Goal: Task Accomplishment & Management: Complete application form

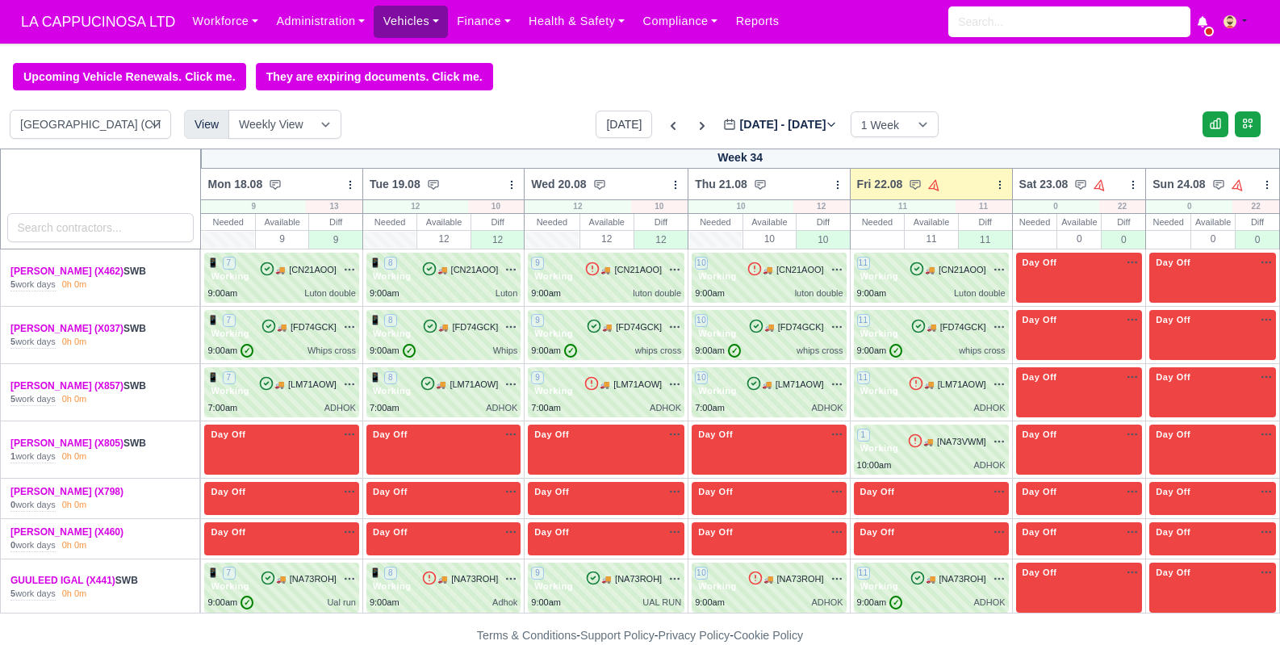
click at [432, 24] on link "Vehicles" at bounding box center [411, 21] width 74 height 31
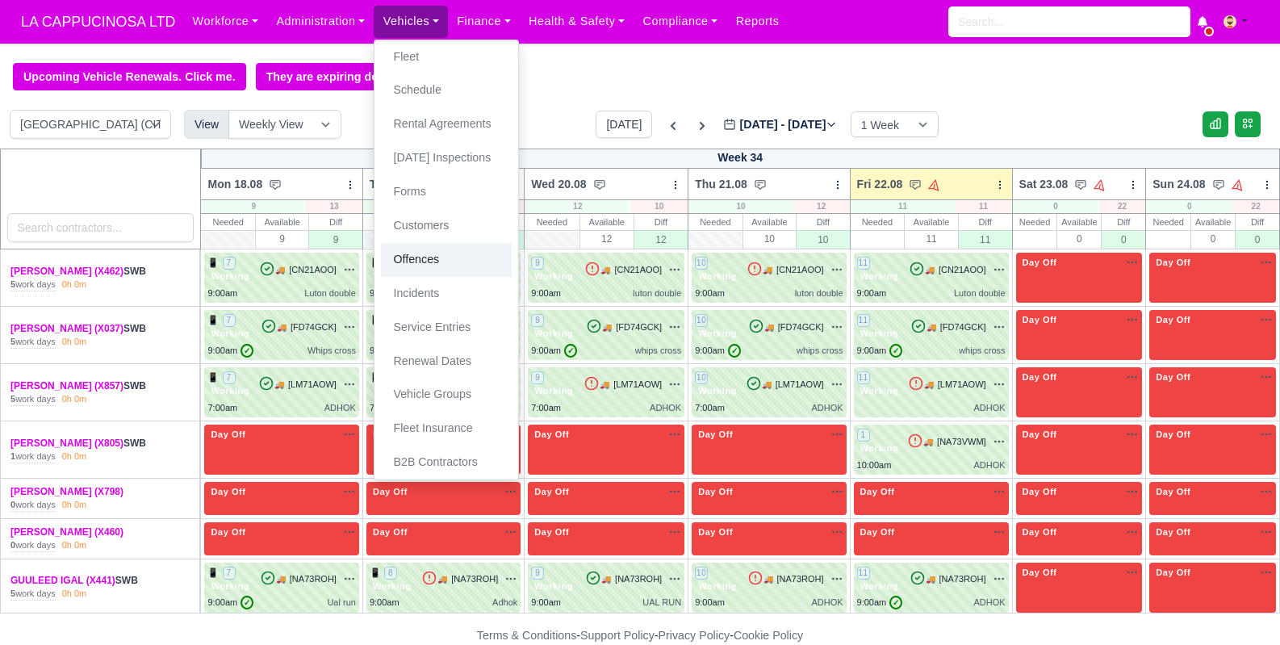
click at [442, 257] on link "Offences" at bounding box center [446, 260] width 131 height 34
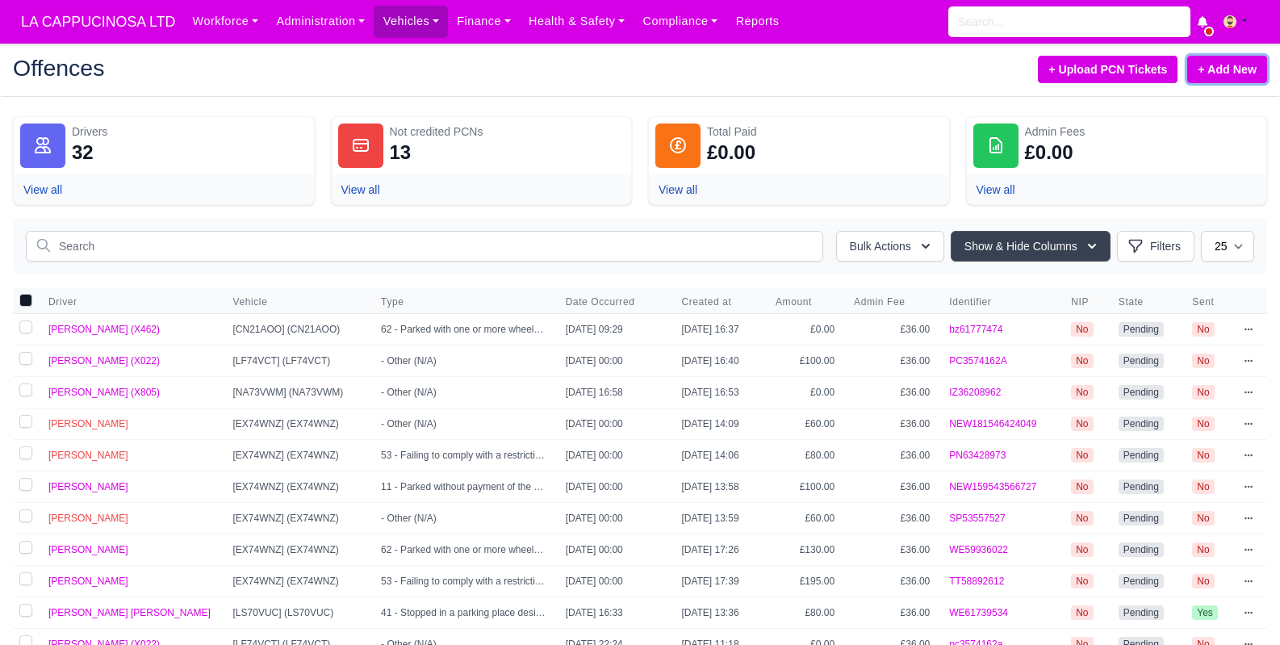
click at [1219, 73] on link "+ Add New" at bounding box center [1227, 69] width 80 height 27
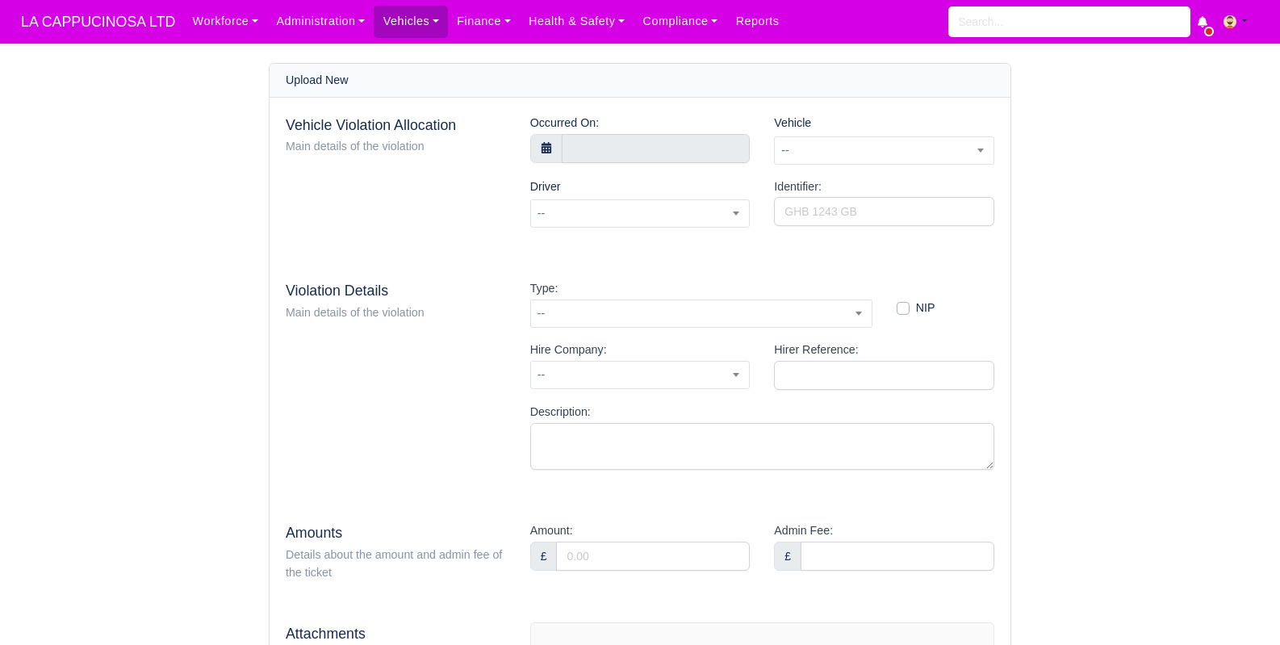
select select "7"
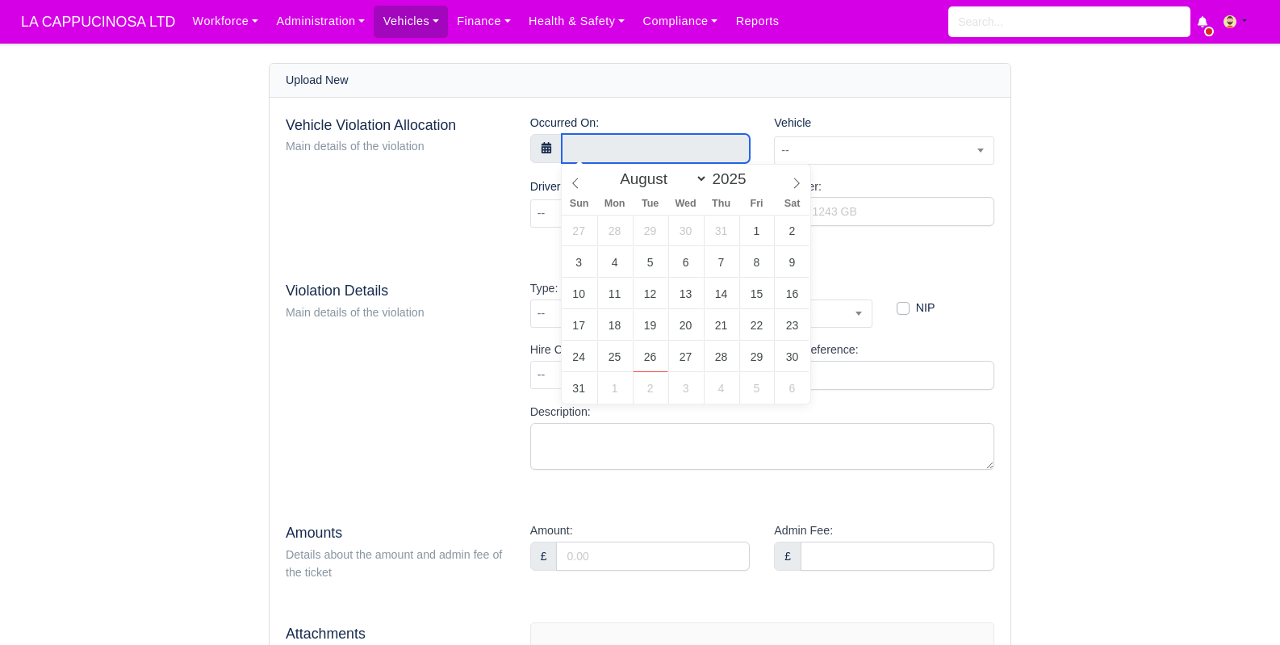
click at [689, 149] on input "text" at bounding box center [656, 148] width 189 height 29
click at [669, 182] on select "January February March April May June July August September October November De…" at bounding box center [660, 178] width 95 height 19
type input "2 August 2025 00:00"
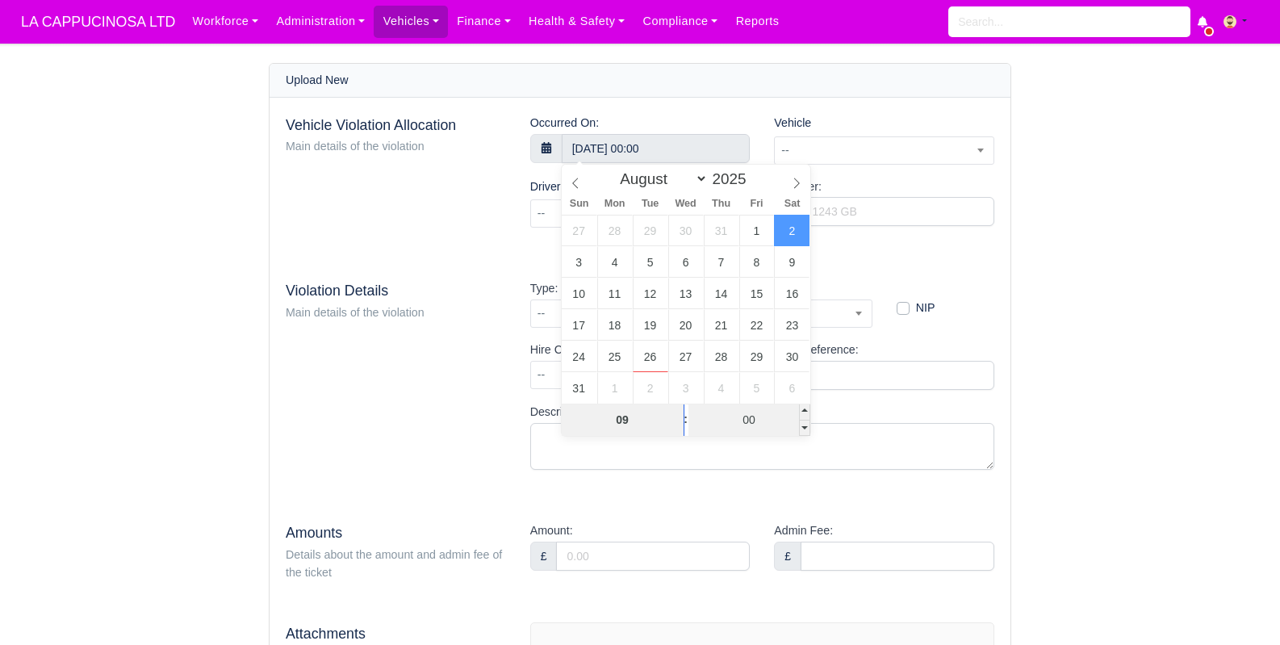
type input "09"
type input "2 August 2025 09:00"
click at [743, 408] on input "00" at bounding box center [749, 420] width 122 height 32
type input "08"
type input "2 August 2025 09:08"
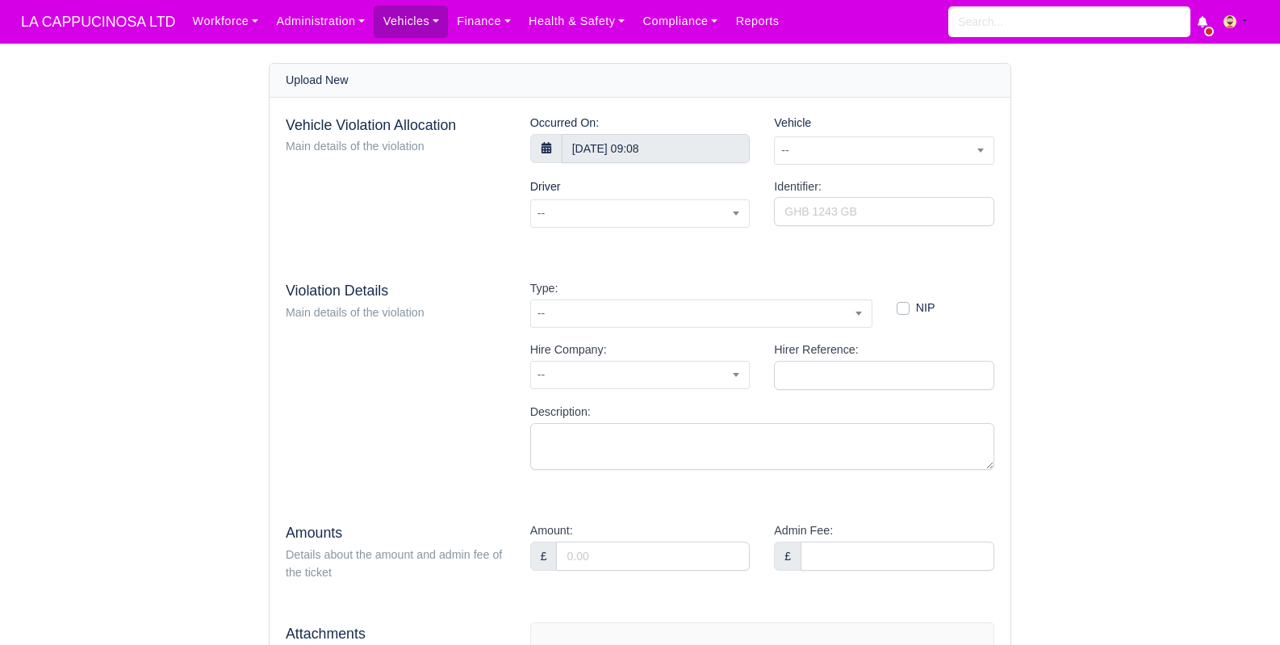
click at [888, 152] on span "--" at bounding box center [884, 150] width 219 height 20
type input "cn21"
select select "46"
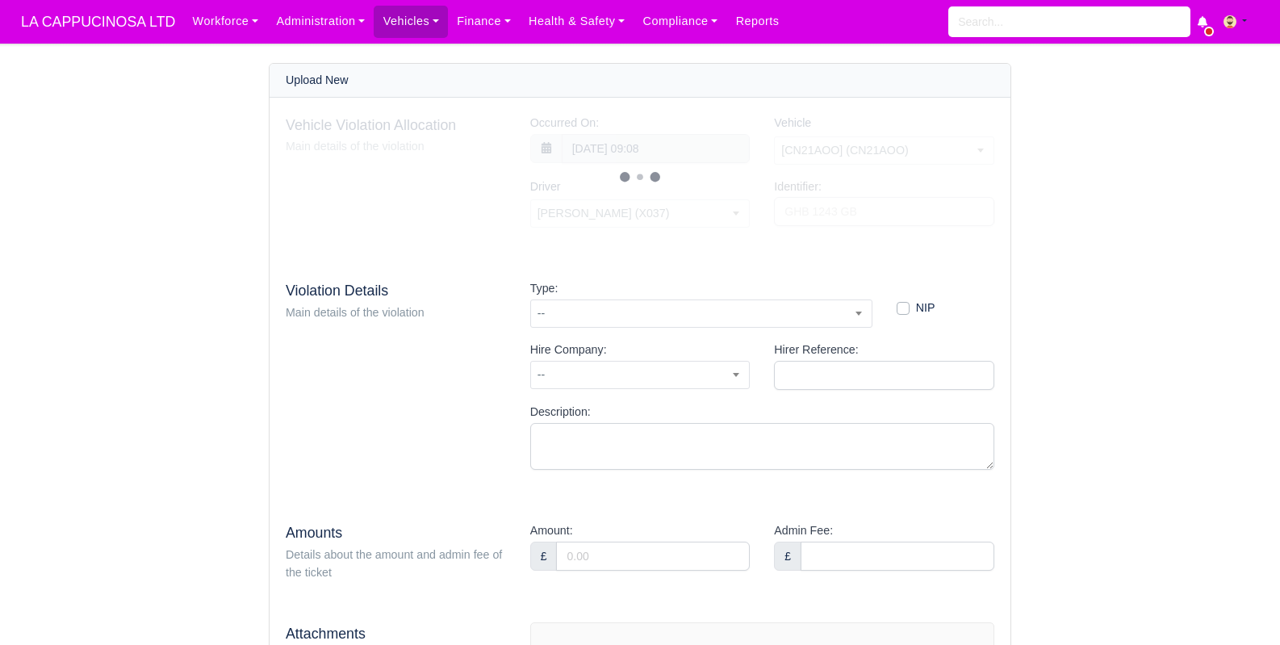
select select "12"
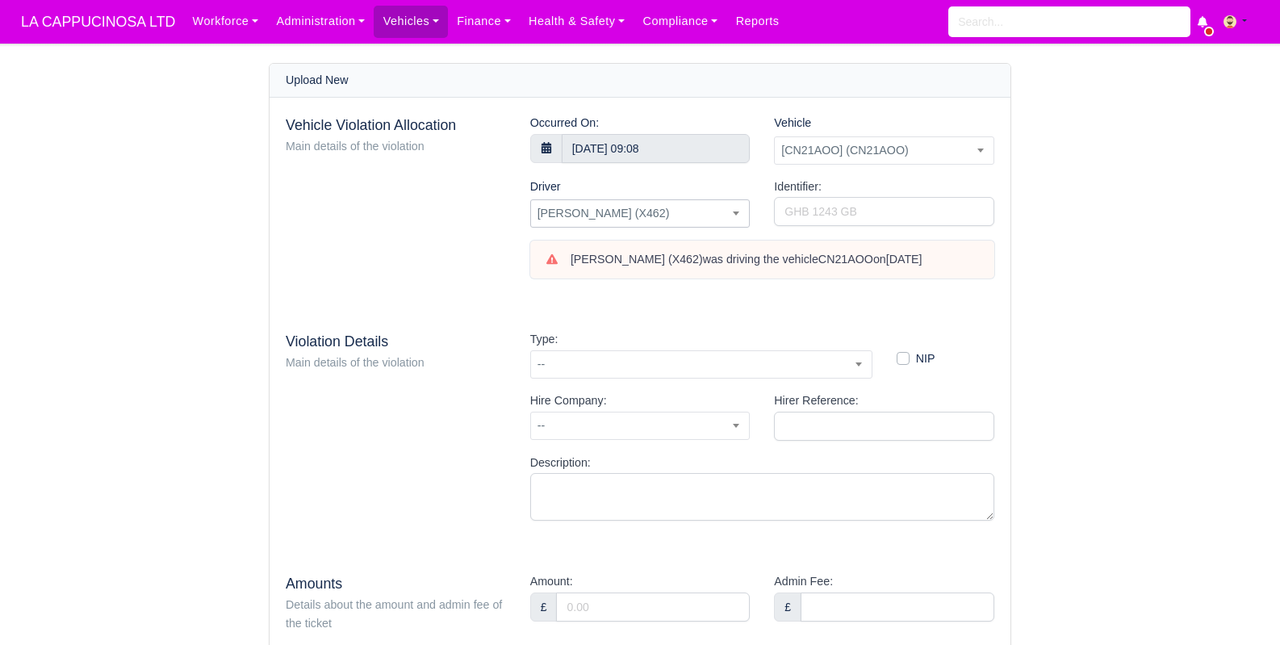
click at [684, 225] on span "[PERSON_NAME] (X462)" at bounding box center [640, 213] width 220 height 28
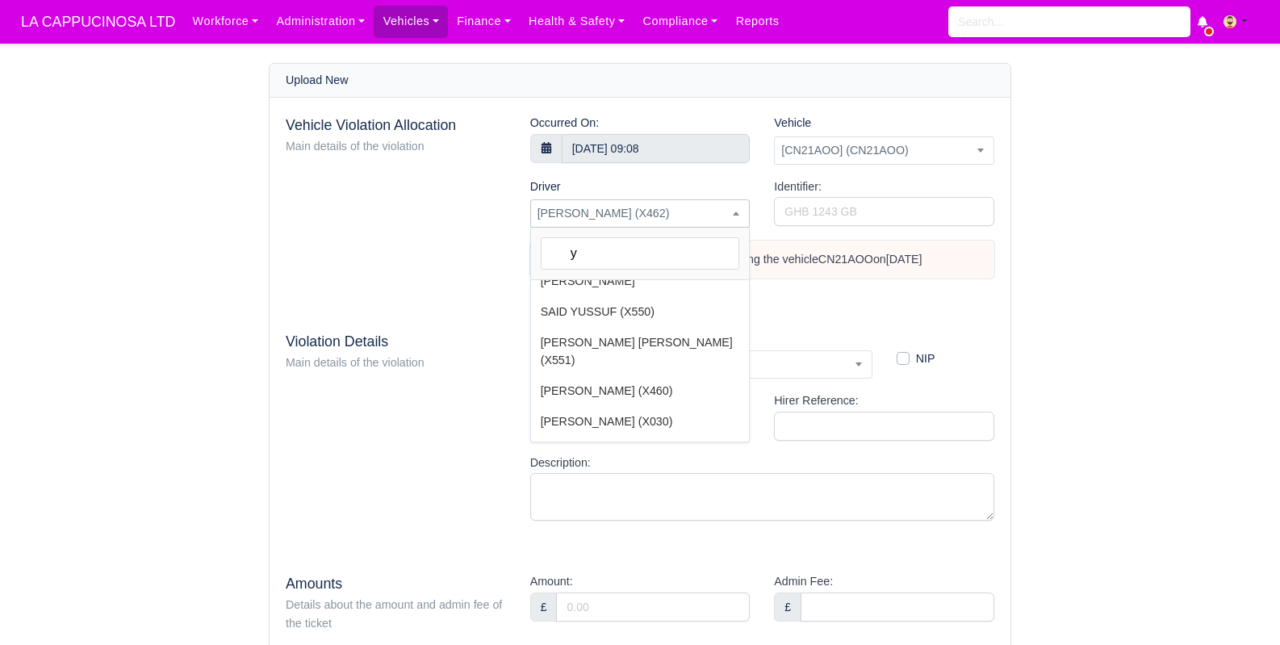
scroll to position [0, 0]
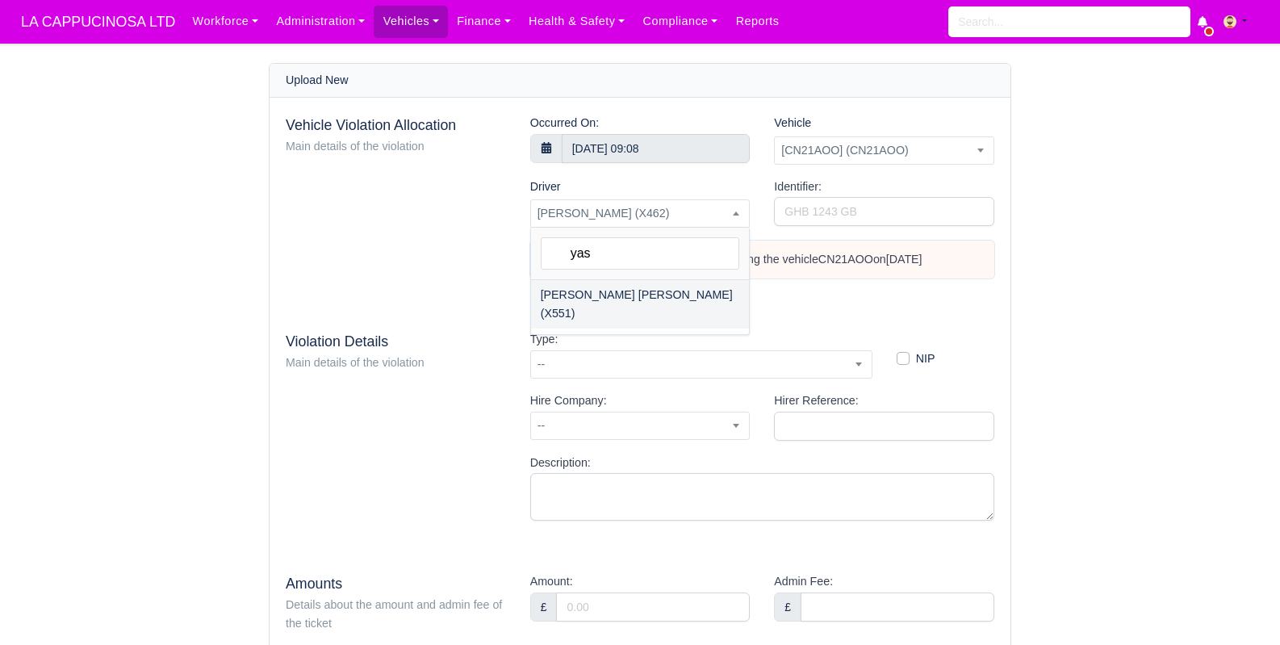
type input "yas"
select select "19"
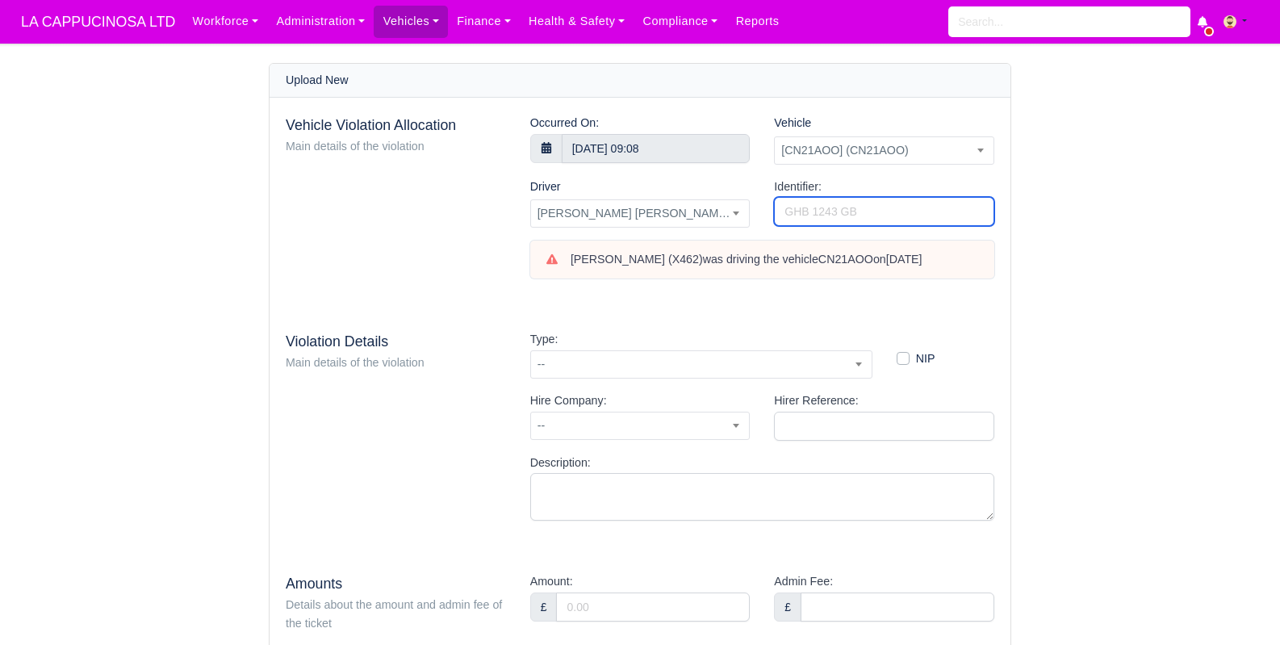
click at [809, 204] on input "Identifier:" at bounding box center [884, 211] width 220 height 29
type input "410873186"
click at [683, 362] on span "--" at bounding box center [701, 364] width 341 height 20
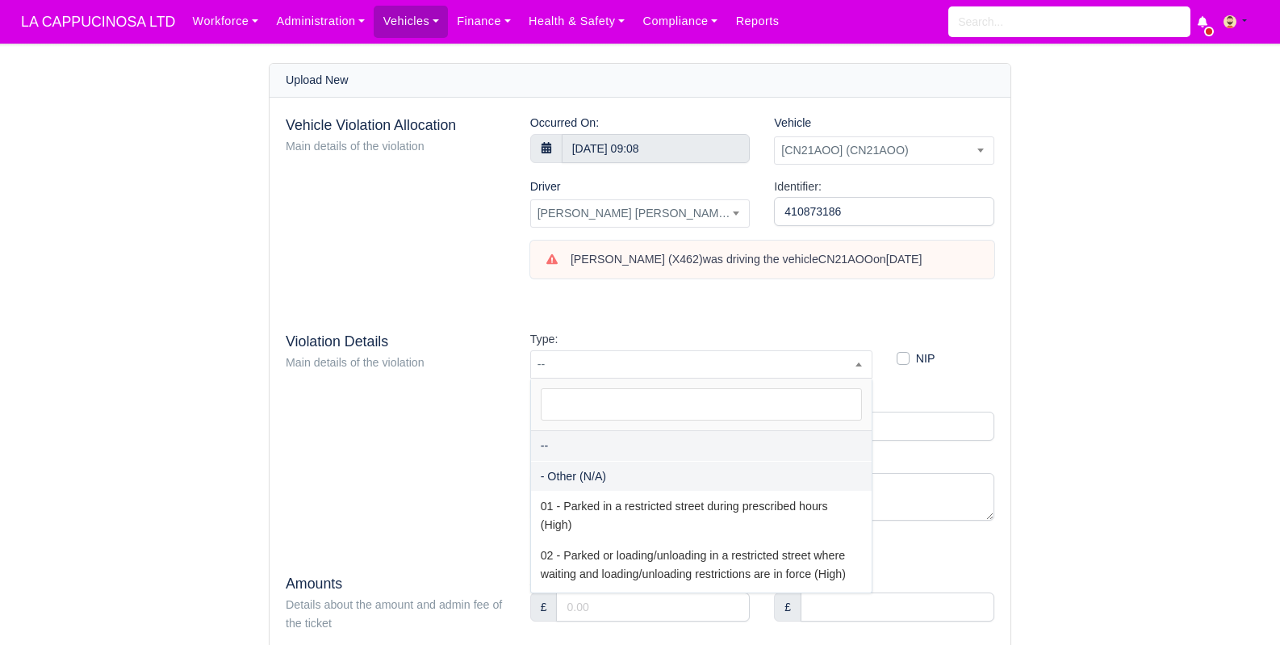
select select "81"
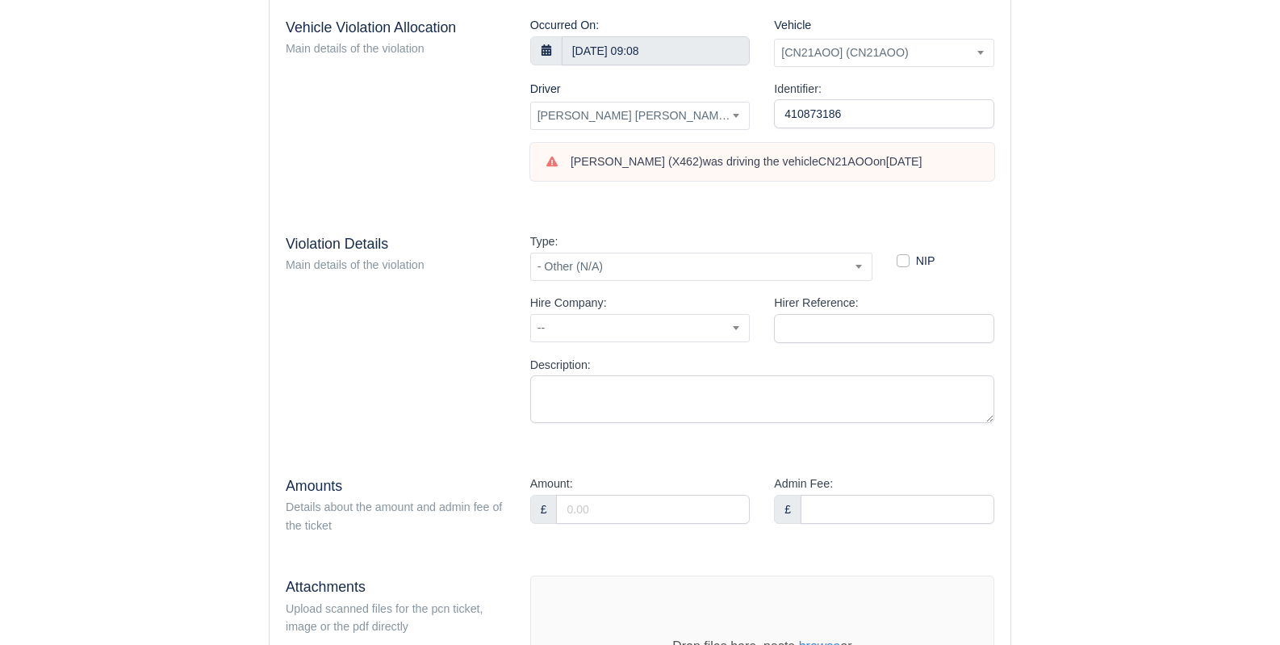
scroll to position [117, 0]
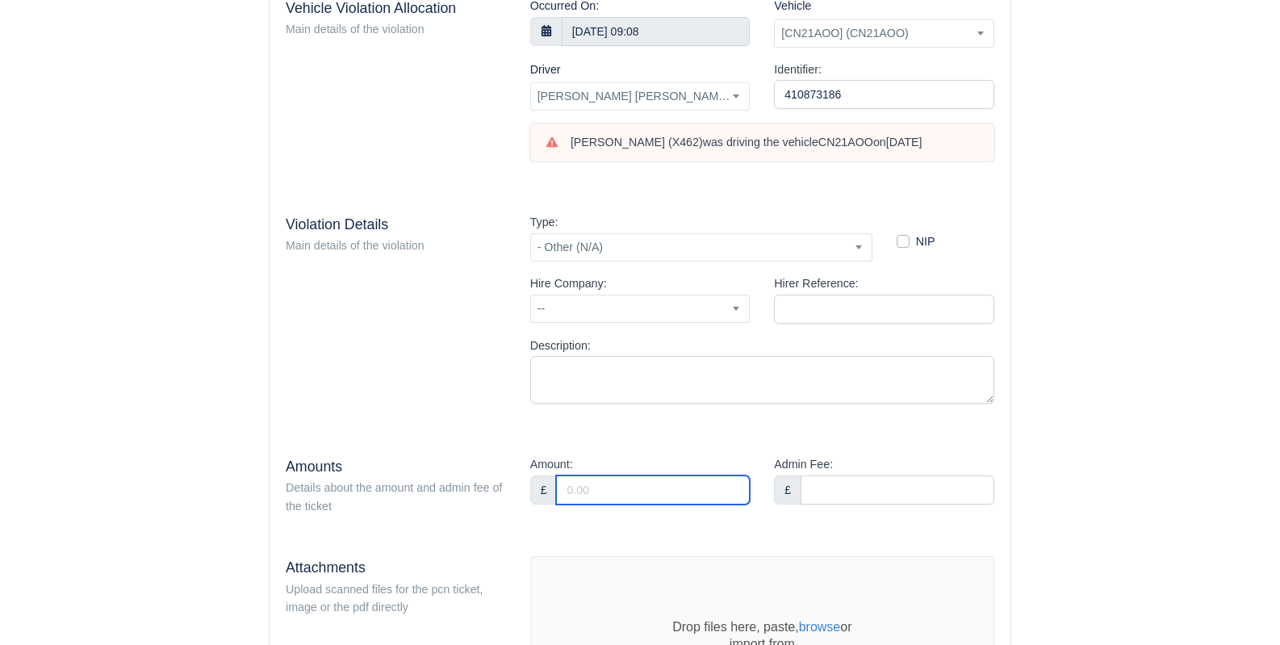
click at [688, 503] on input "Amount:" at bounding box center [653, 489] width 194 height 29
type input "60"
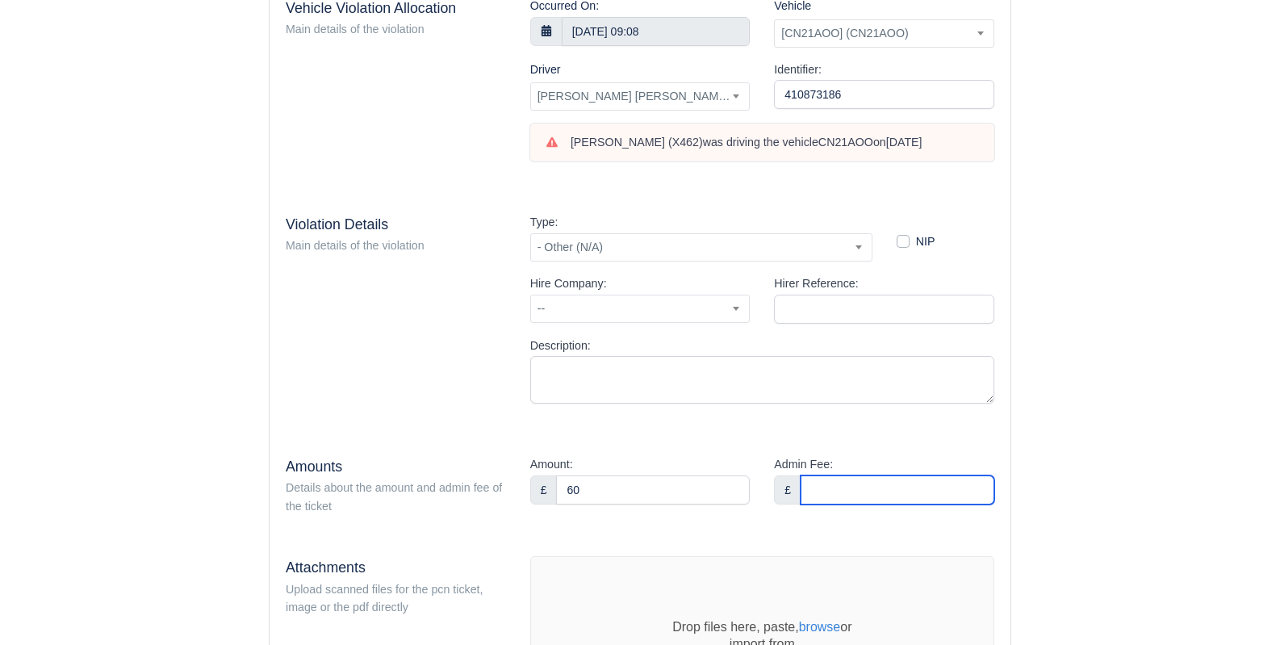
click at [881, 483] on input "Admin Fee:" at bounding box center [898, 489] width 194 height 29
type input "36"
click at [908, 410] on div "Type: -- - Other (N/A) 01 - Parked in a restricted street during prescribed hou…" at bounding box center [762, 314] width 488 height 203
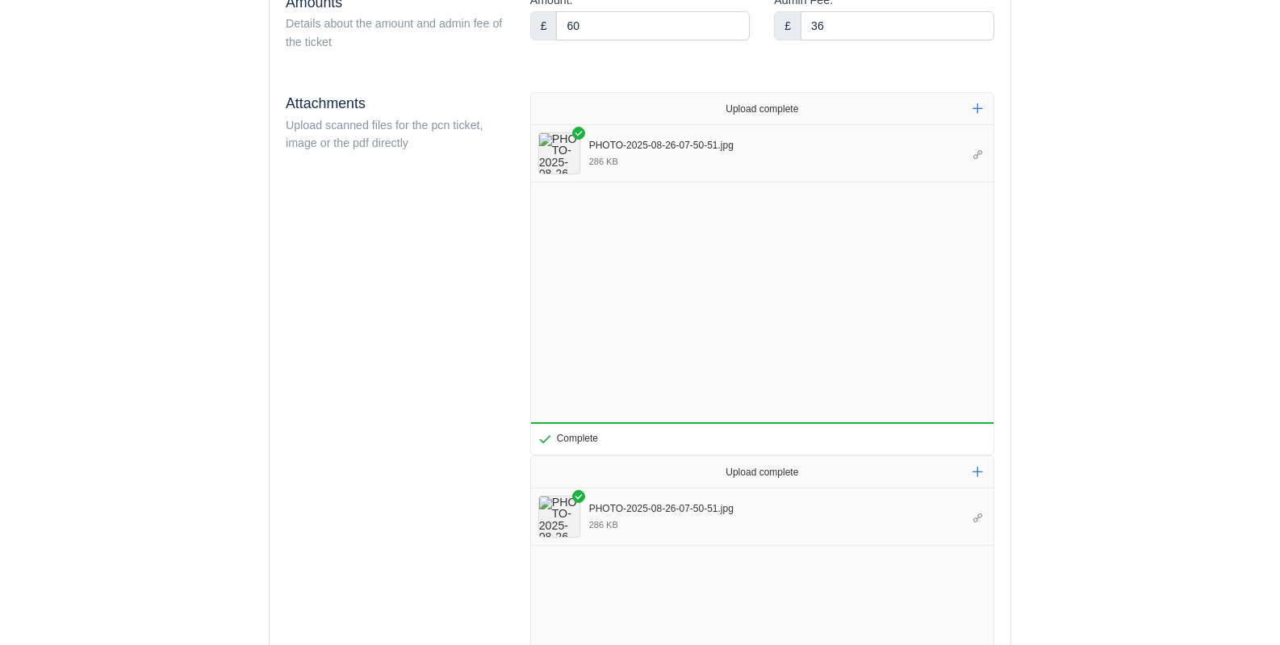
scroll to position [839, 0]
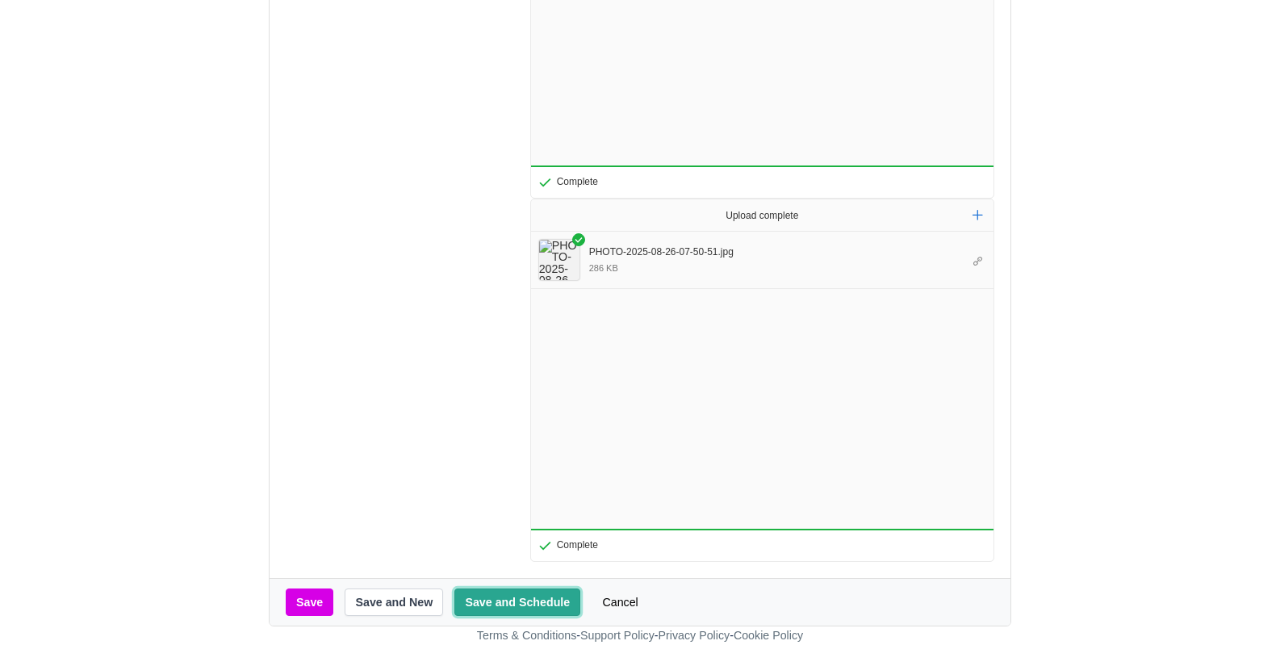
click at [510, 607] on button "Save and Schedule" at bounding box center [517, 601] width 126 height 27
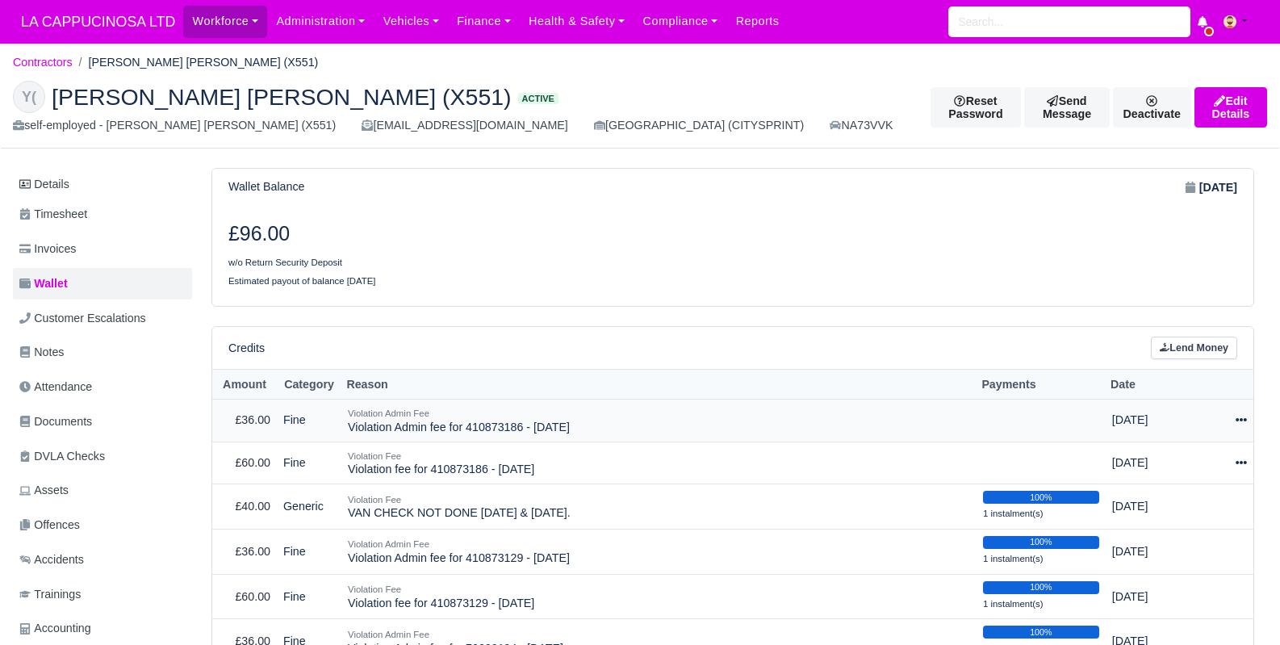
scroll to position [68, 0]
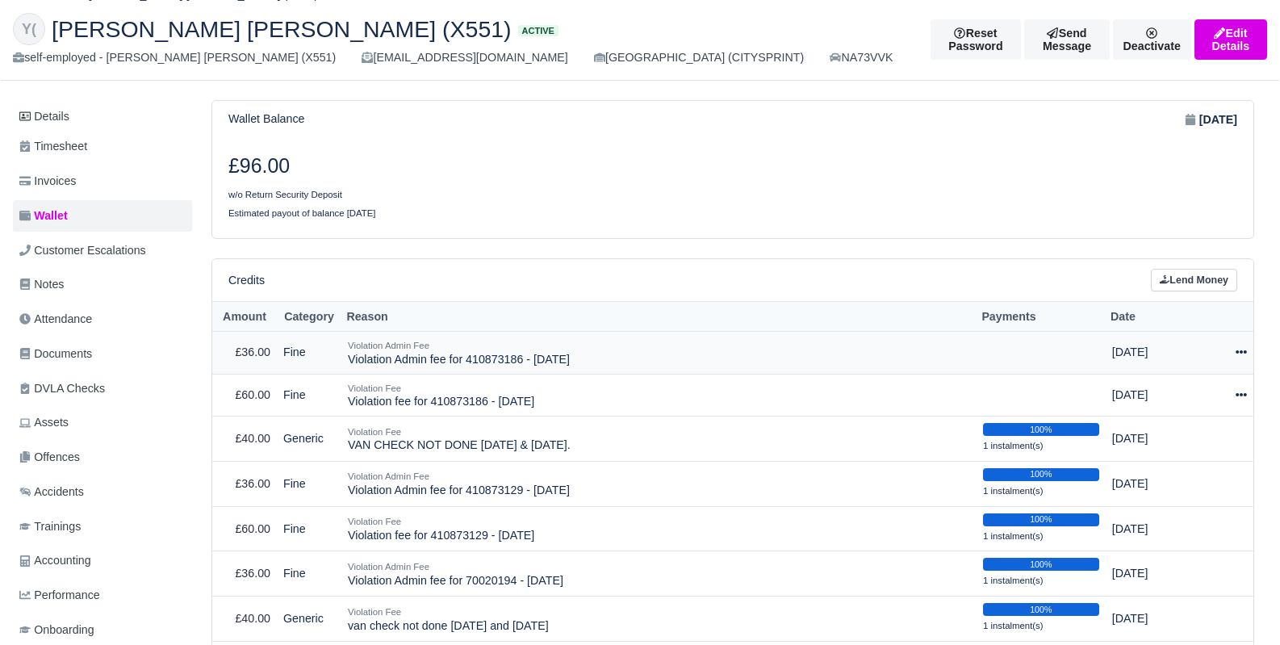
click at [1240, 357] on icon at bounding box center [1241, 351] width 11 height 11
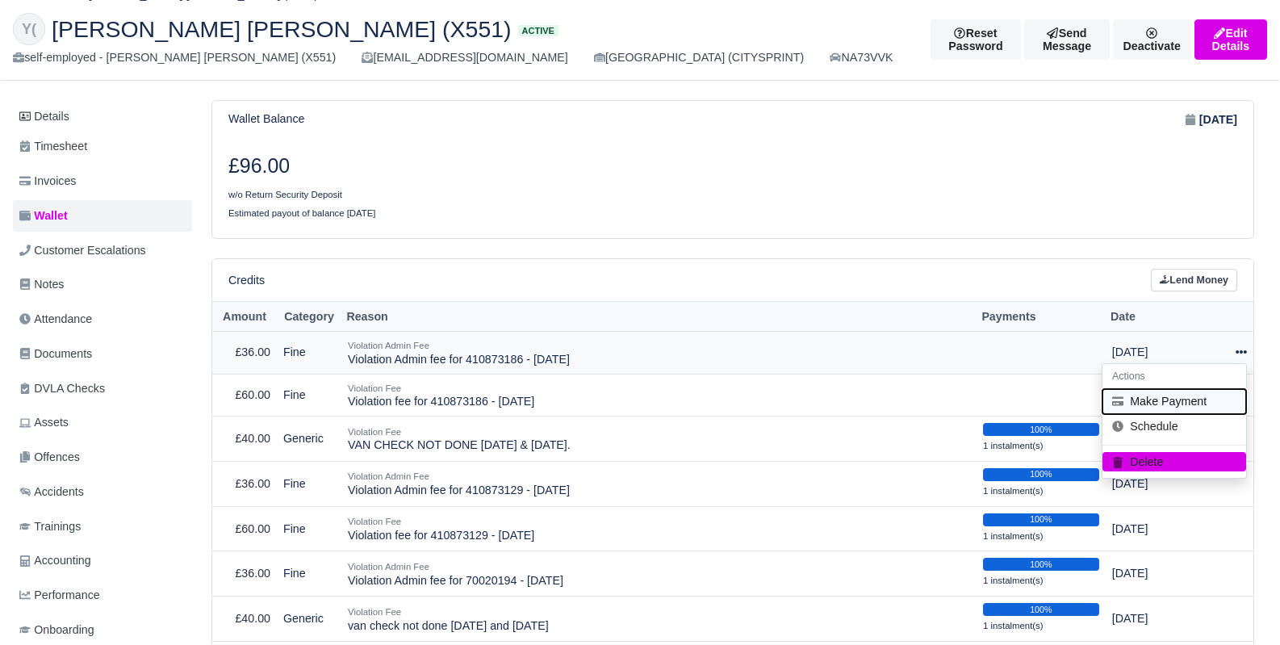
click at [1195, 401] on button "Make Payment" at bounding box center [1174, 401] width 144 height 25
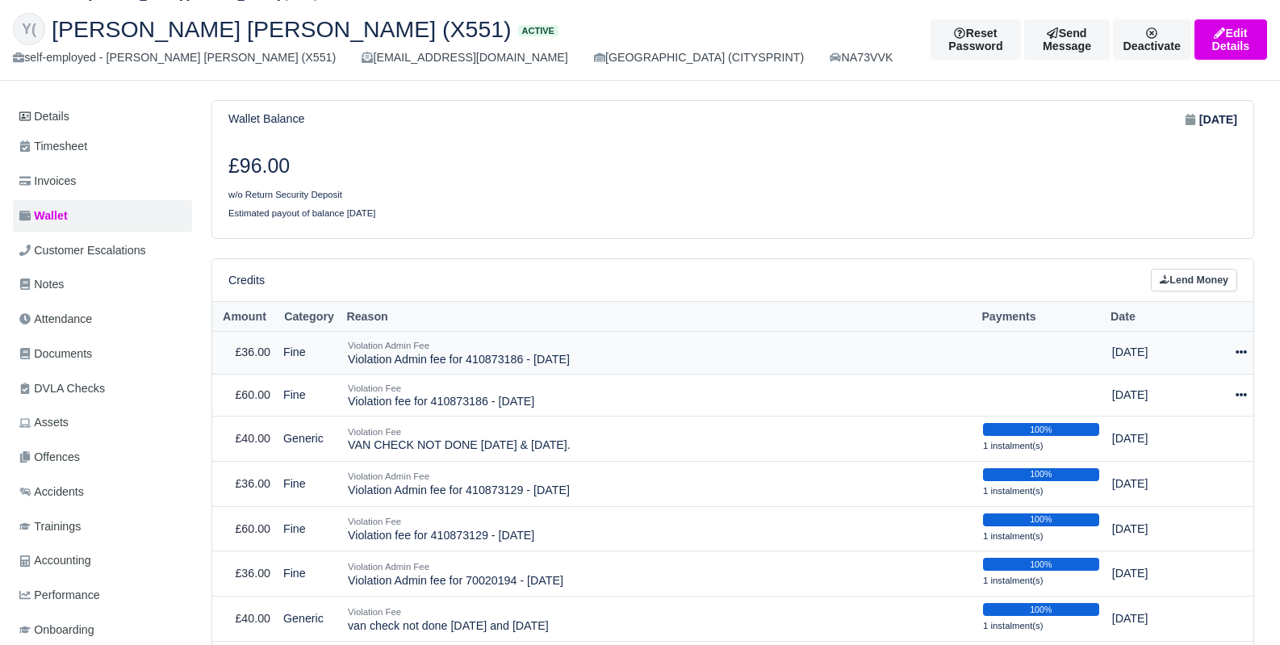
select select "796"
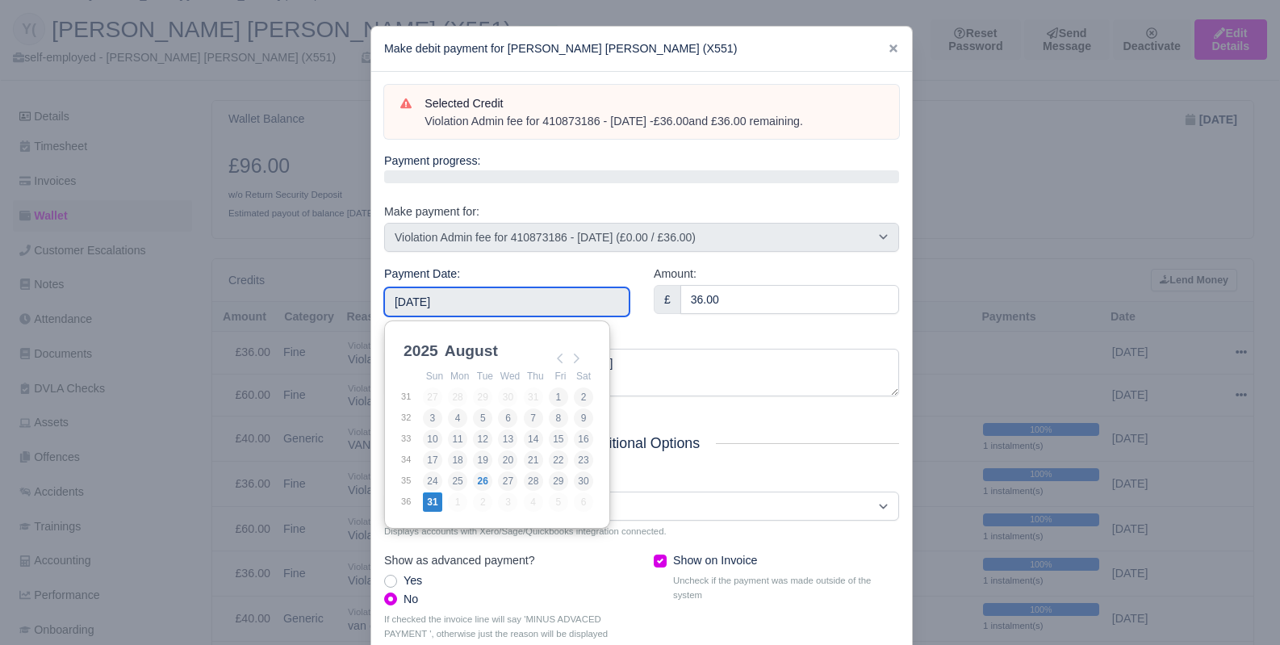
click at [584, 287] on input "2025-08-31" at bounding box center [506, 301] width 245 height 29
type input "2025-07-21"
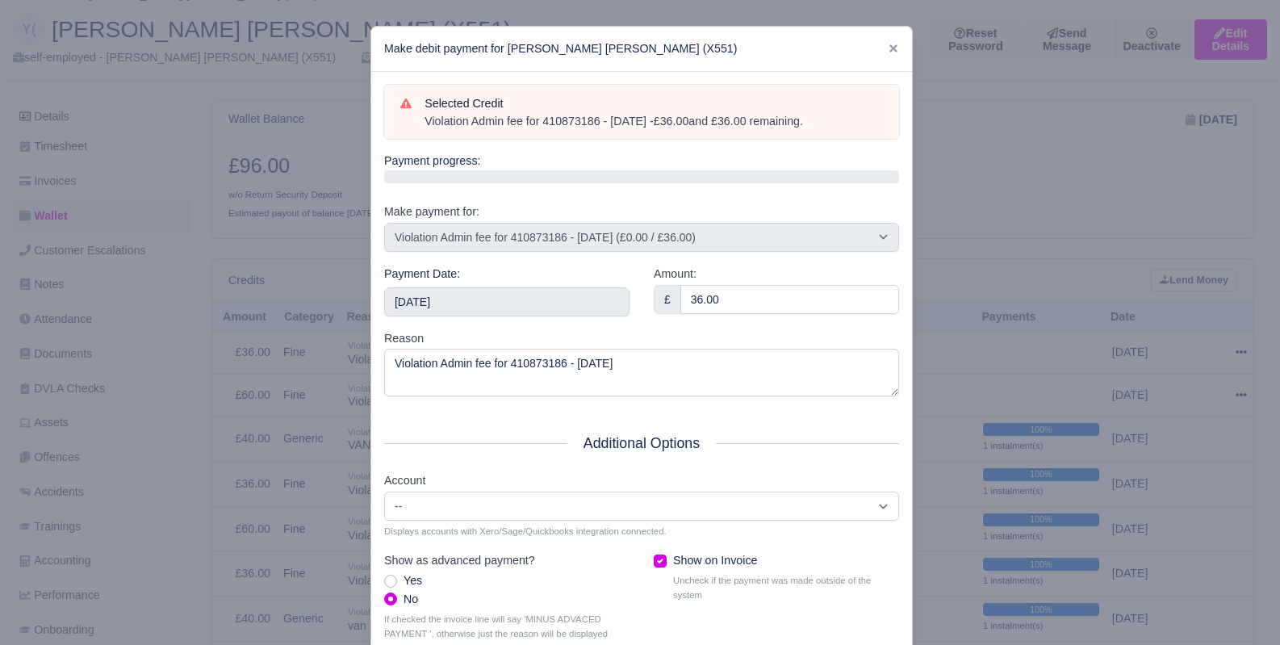
scroll to position [103, 0]
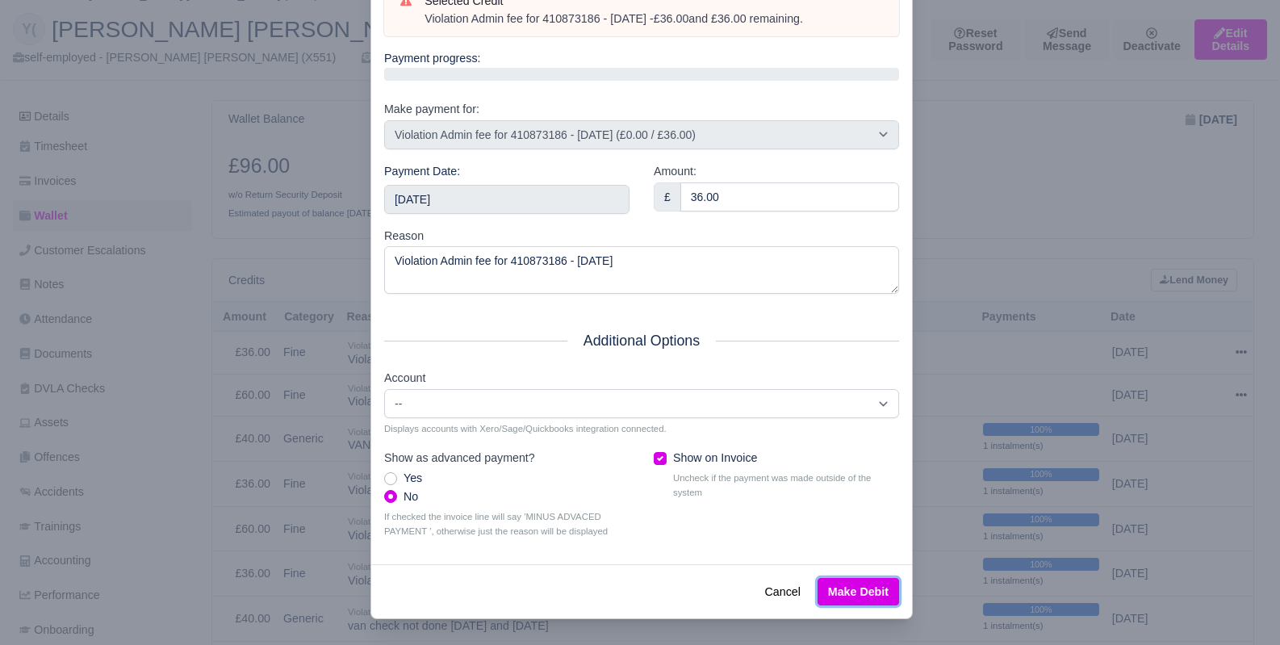
click at [873, 597] on button "Make Debit" at bounding box center [859, 591] width 82 height 27
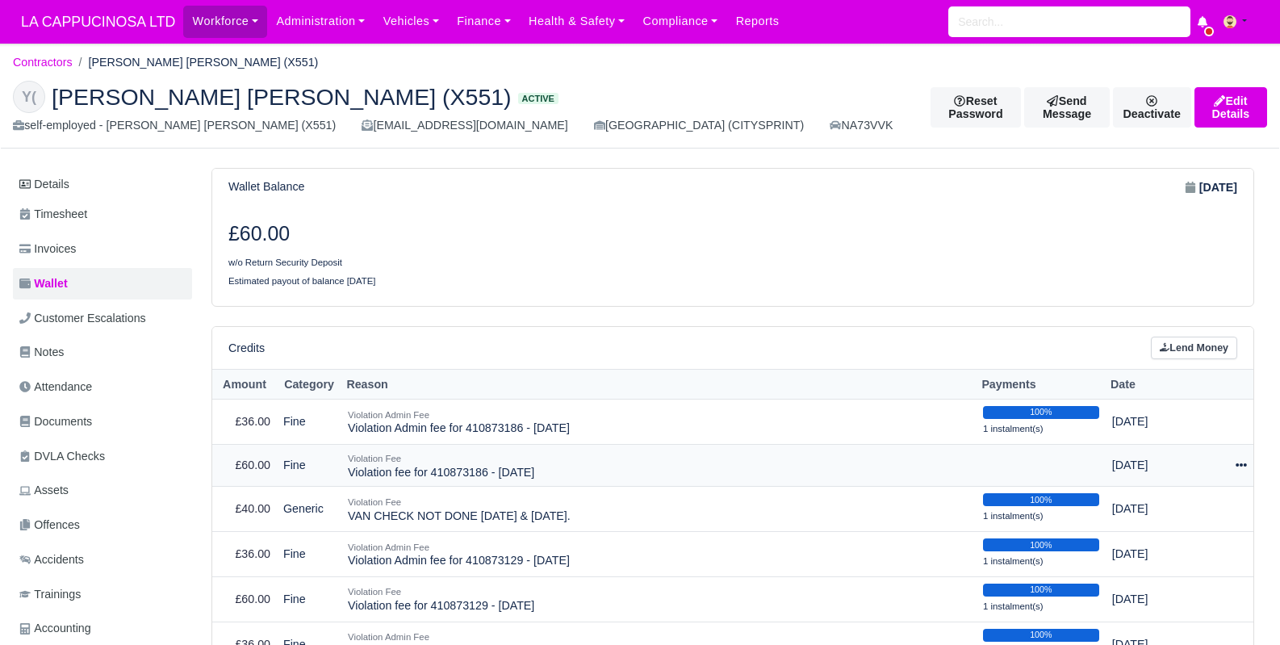
scroll to position [37, 0]
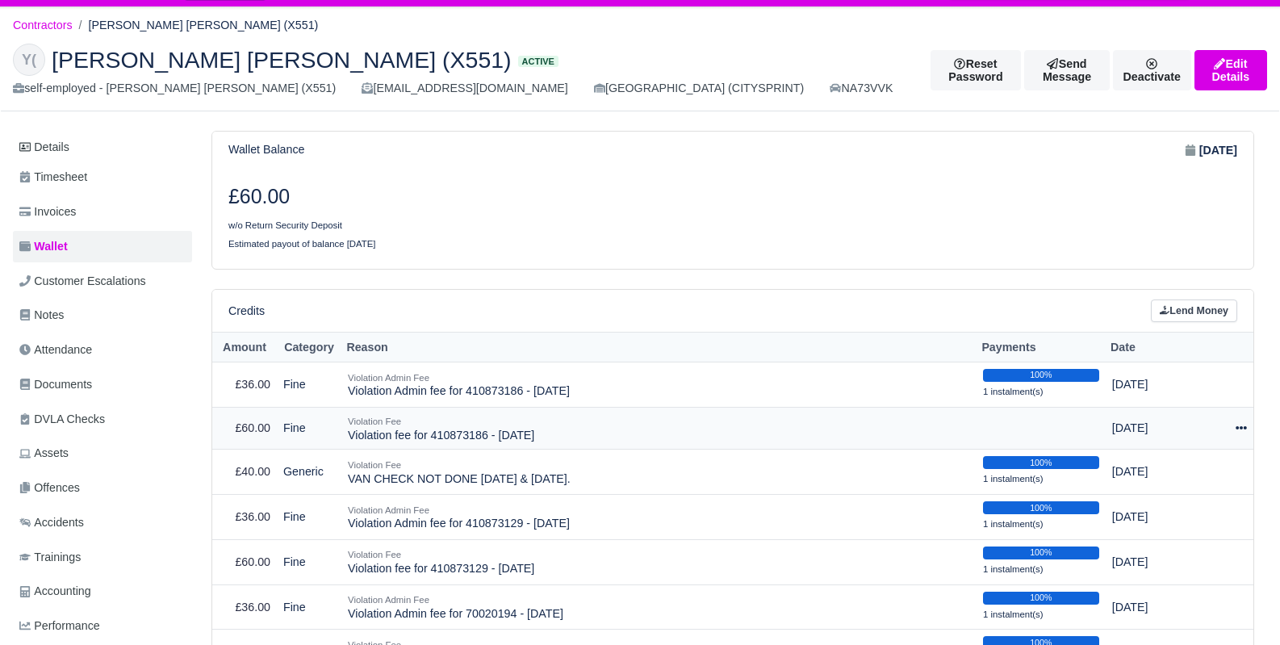
click at [1241, 425] on icon at bounding box center [1241, 427] width 11 height 11
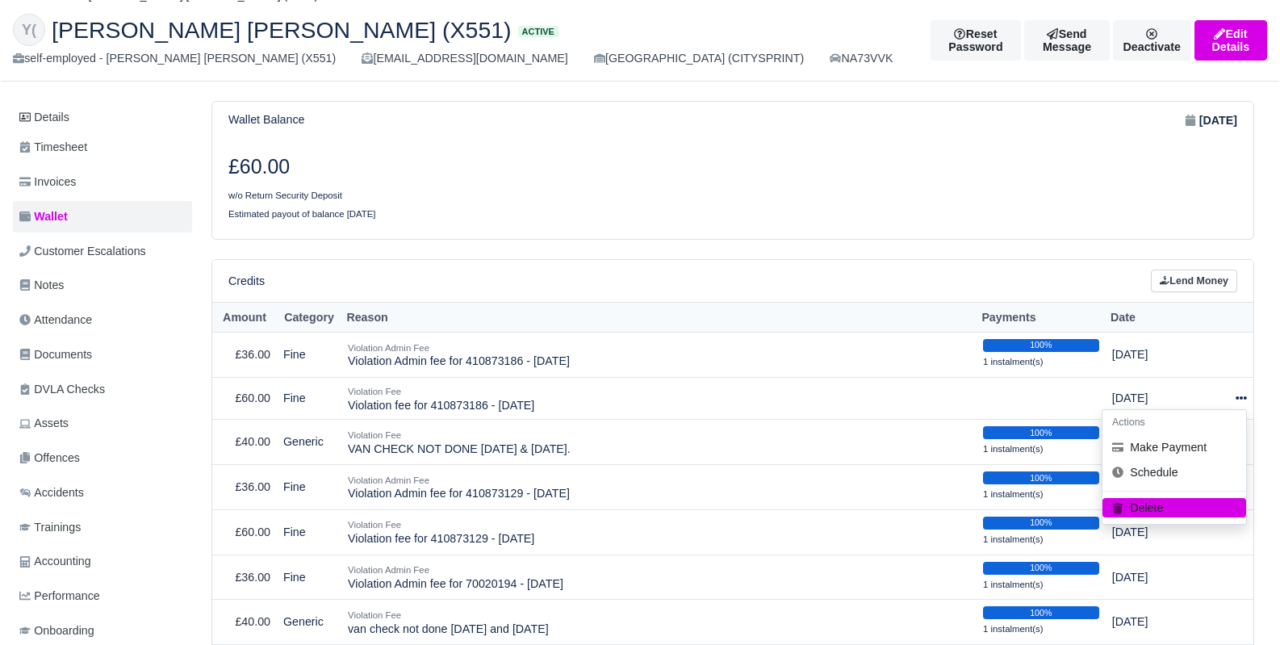
scroll to position [82, 0]
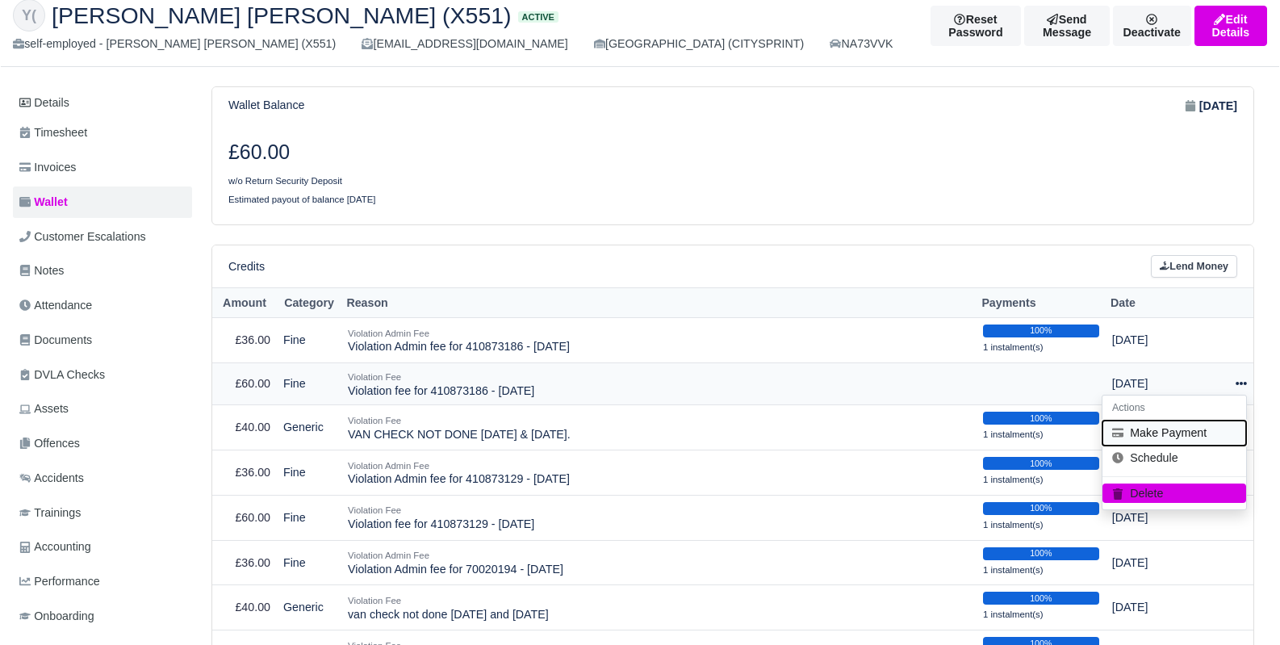
click at [1186, 435] on button "Make Payment" at bounding box center [1174, 432] width 144 height 25
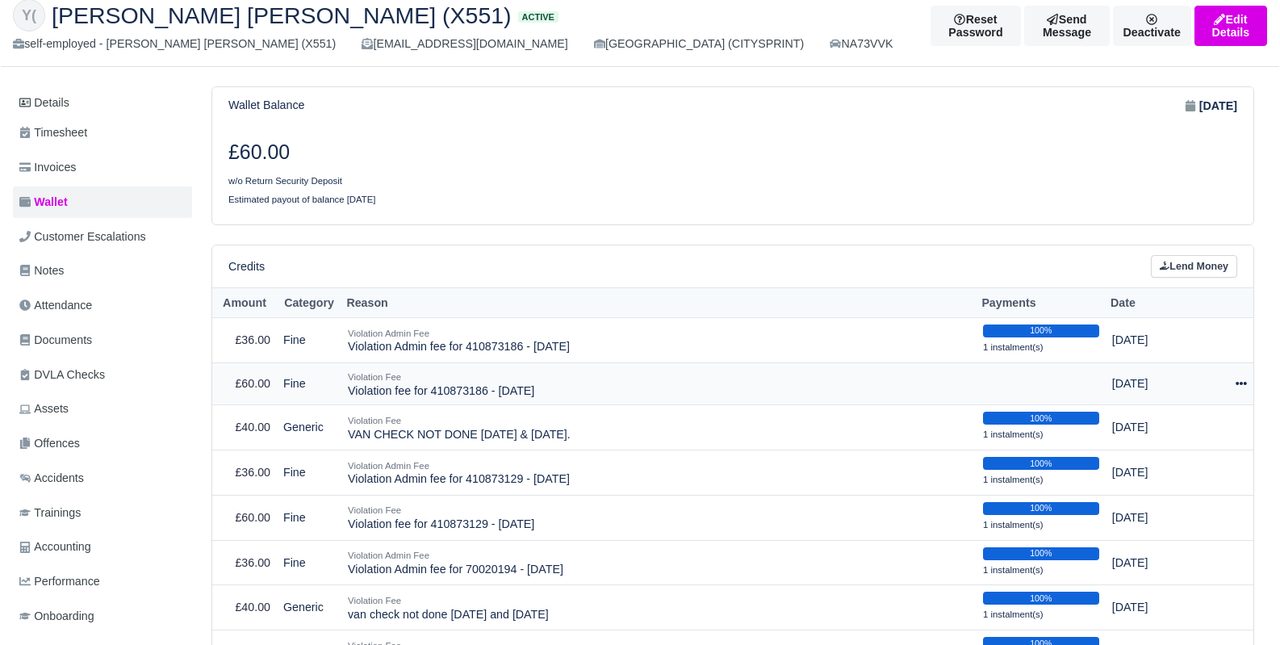
select select "795"
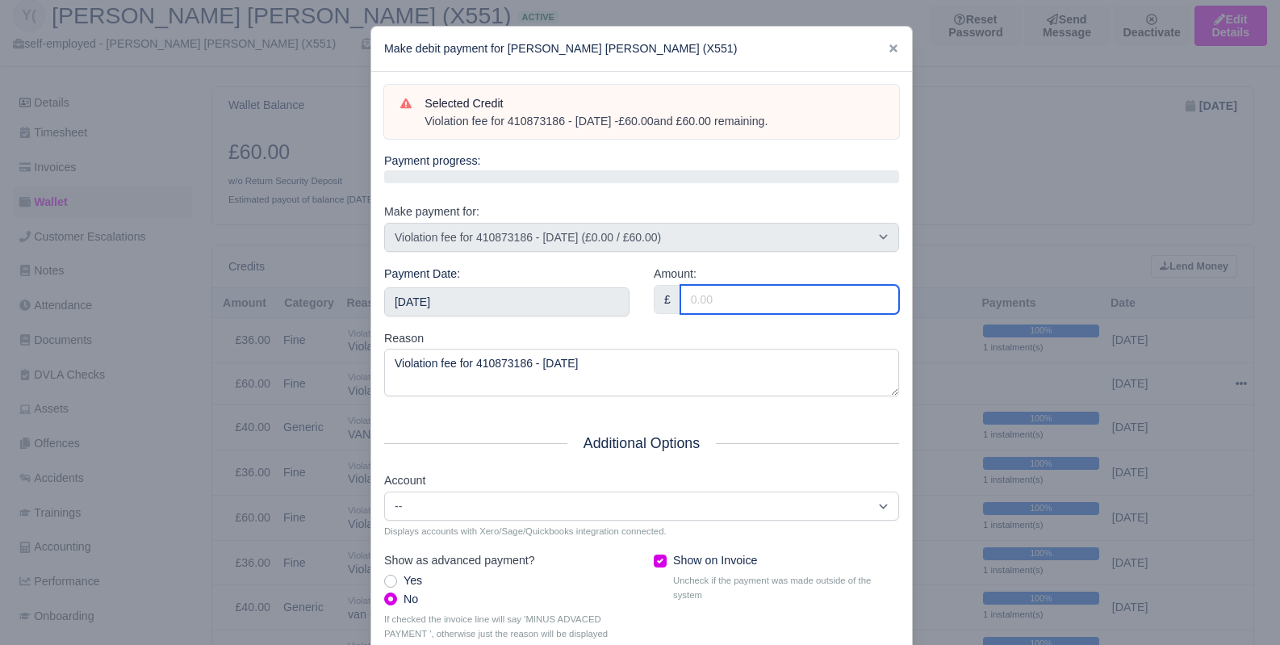
click at [697, 296] on input "Amount:" at bounding box center [789, 299] width 219 height 29
type input "60"
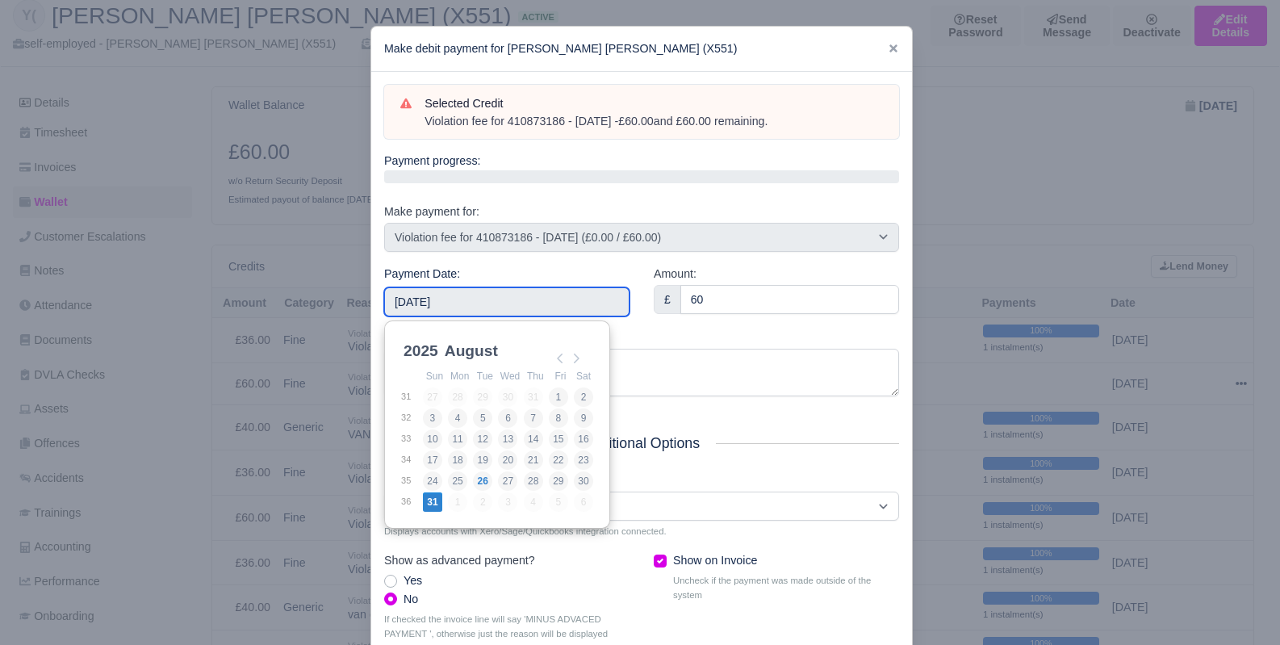
click at [501, 311] on input "2025-08-31" at bounding box center [506, 301] width 245 height 29
type input "2025-07-21"
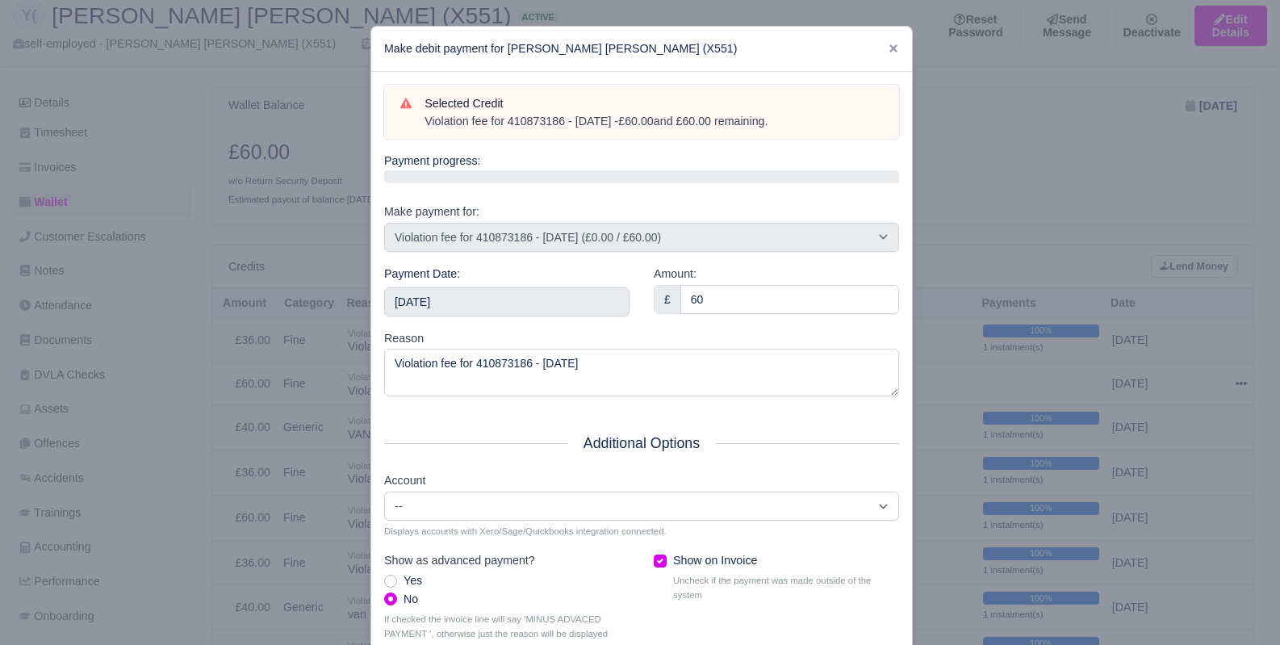
click at [1010, 279] on div at bounding box center [640, 322] width 1280 height 645
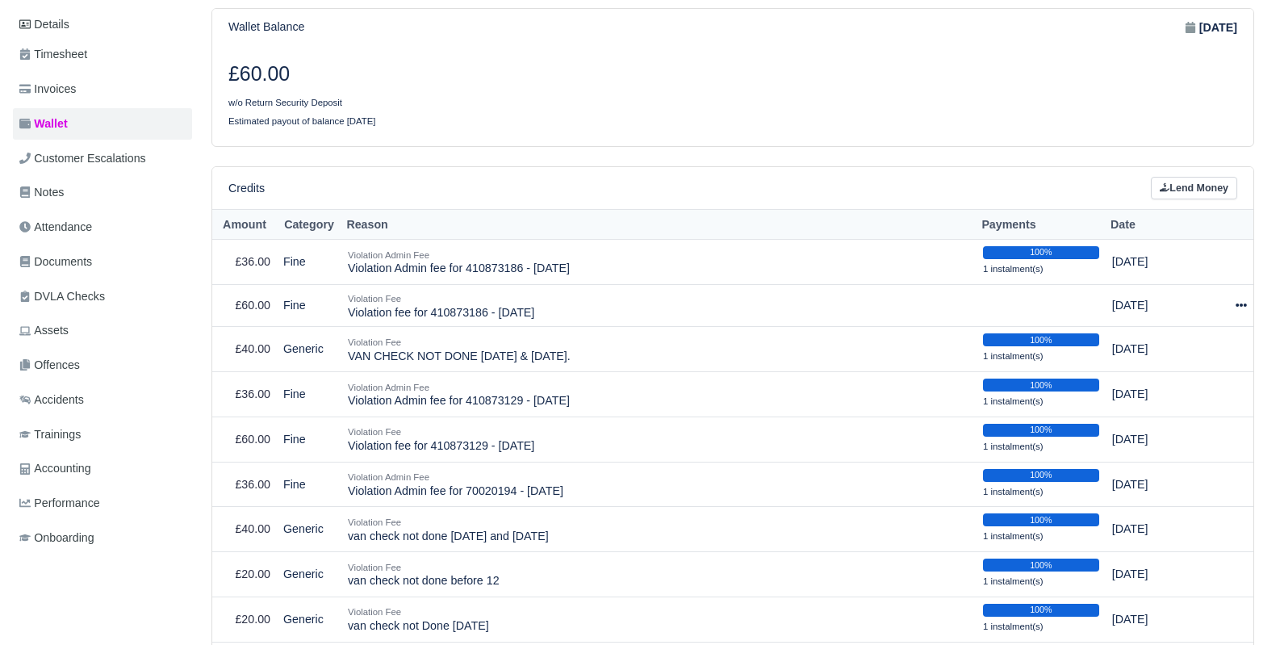
scroll to position [162, 0]
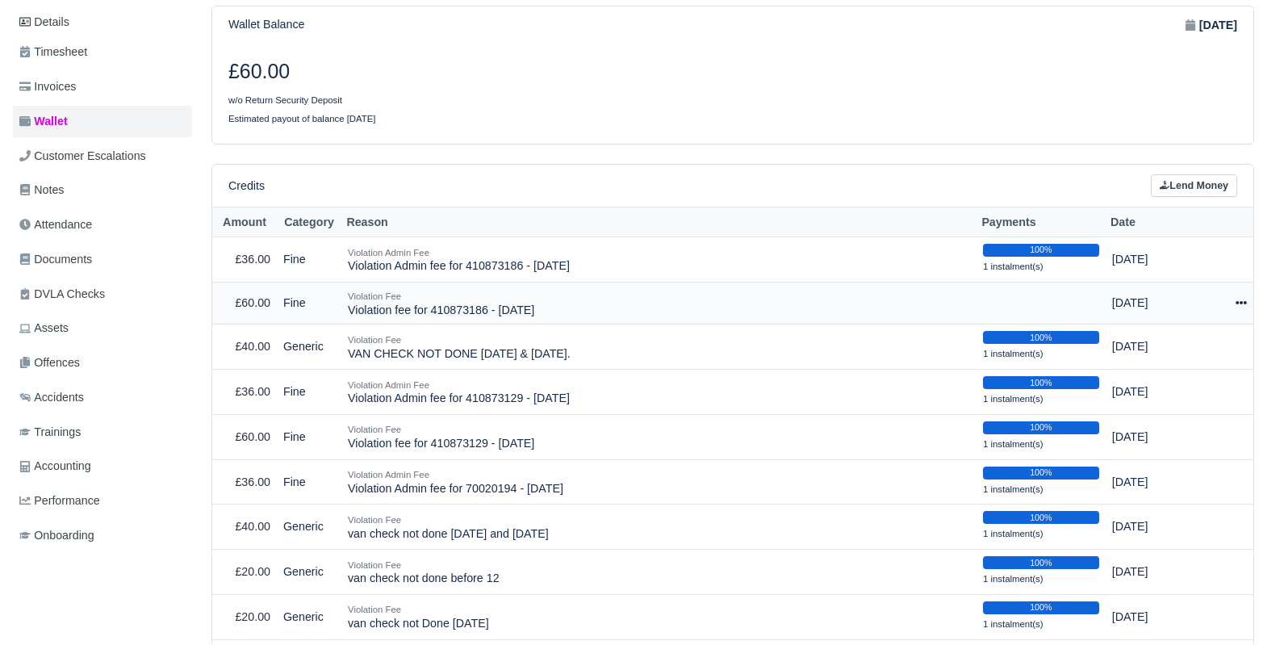
click at [1241, 297] on icon at bounding box center [1241, 302] width 11 height 11
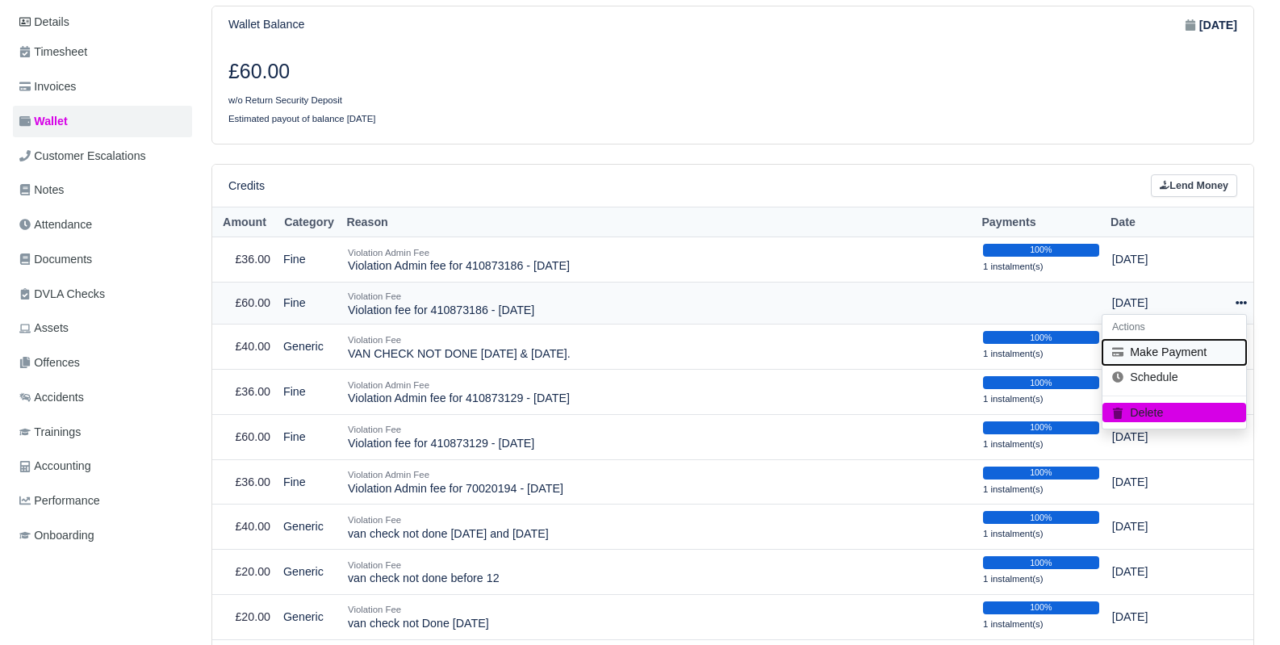
click at [1164, 342] on button "Make Payment" at bounding box center [1174, 352] width 144 height 25
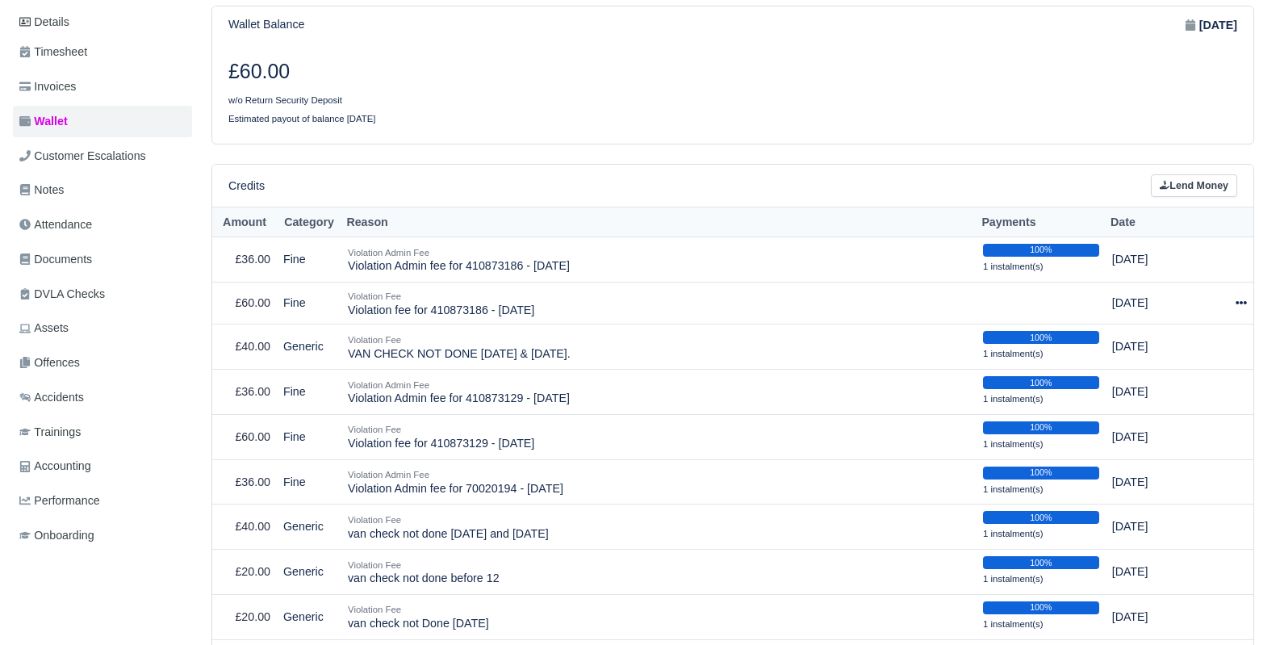
select select "795"
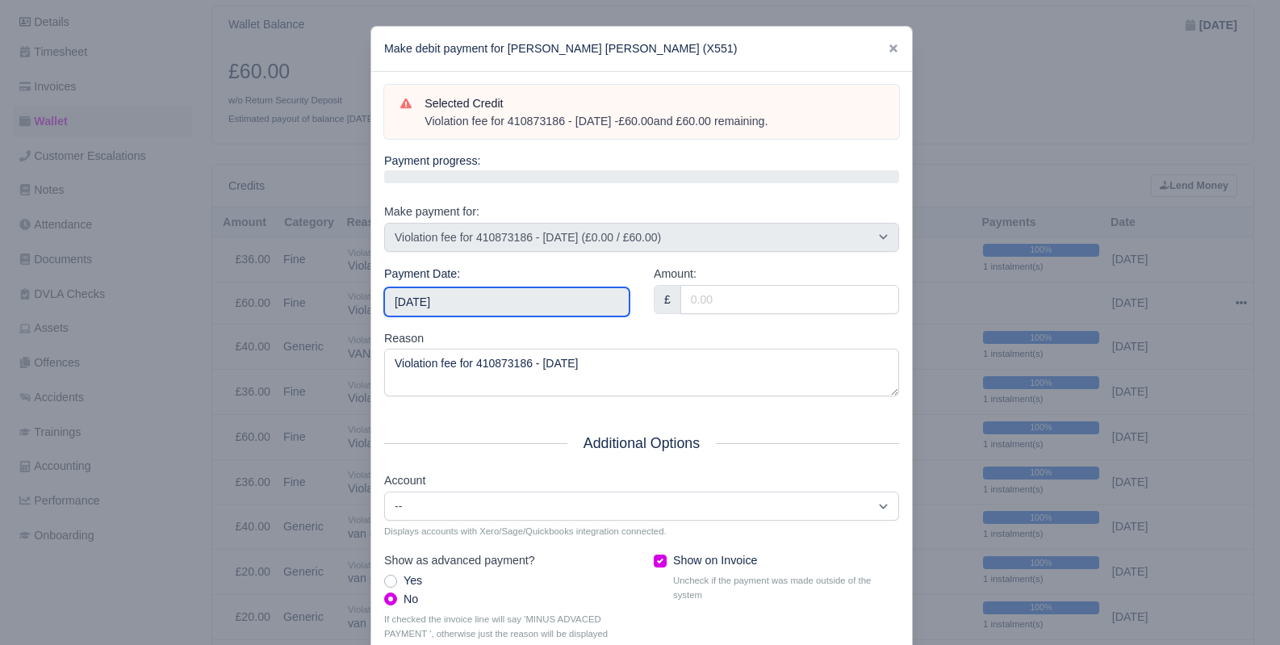
click at [533, 299] on input "2025-08-31" at bounding box center [506, 301] width 245 height 29
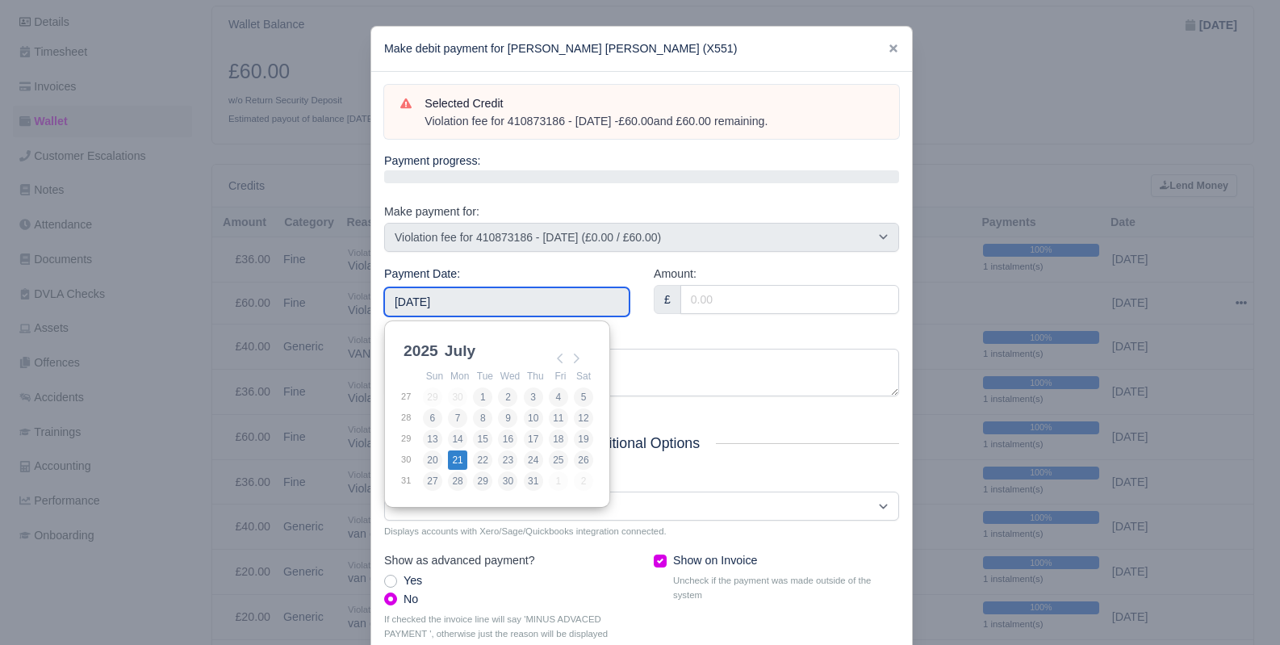
type input "2025-07-21"
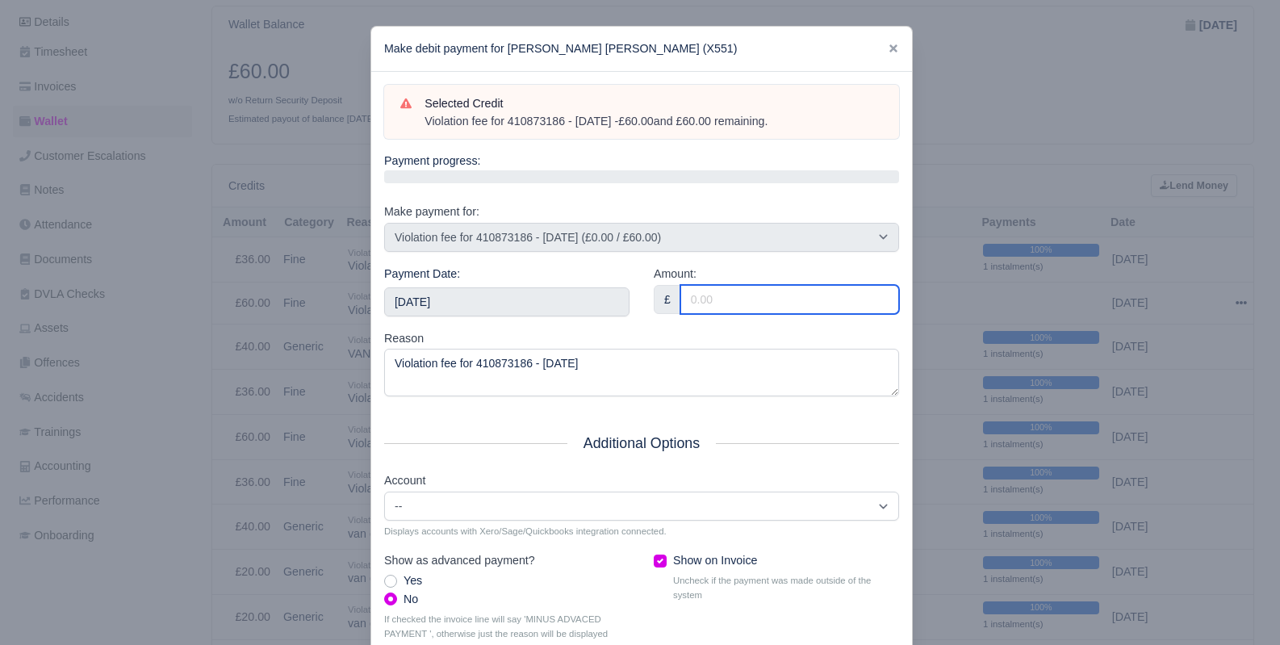
click at [712, 311] on input "Amount:" at bounding box center [789, 299] width 219 height 29
type input "3"
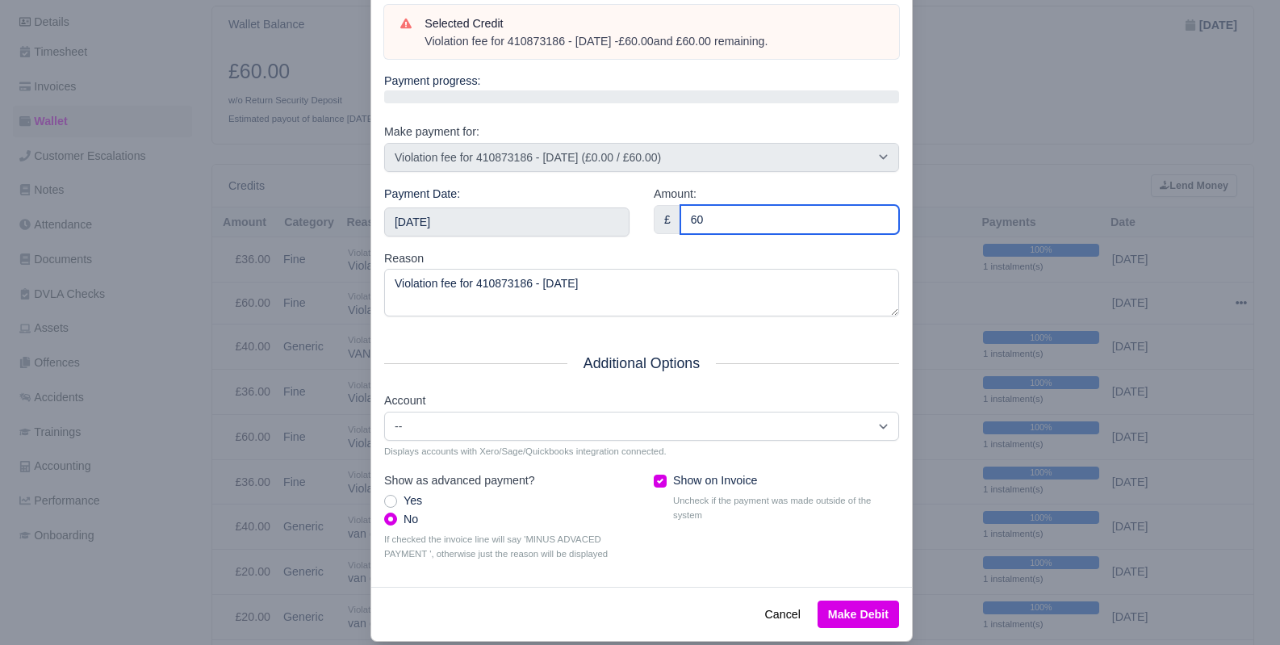
scroll to position [81, 0]
type input "60"
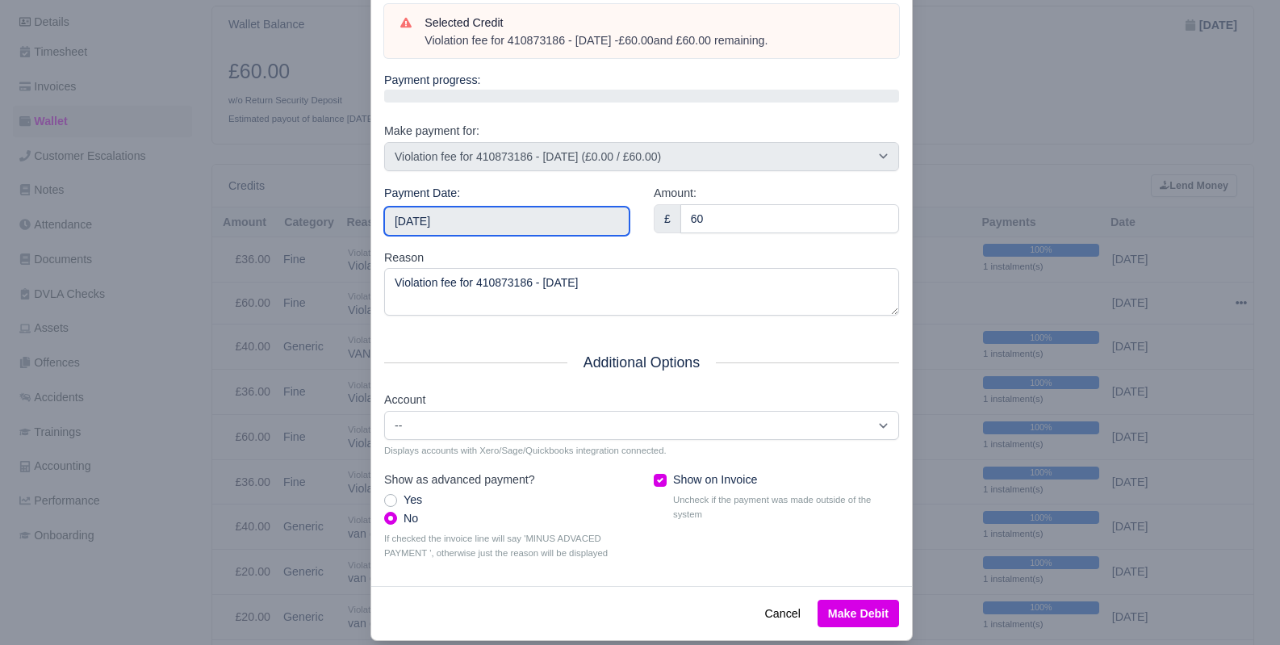
click at [609, 223] on input "2025-07-21" at bounding box center [506, 221] width 245 height 29
click at [858, 603] on button "Make Debit" at bounding box center [859, 613] width 82 height 27
